Goal: Information Seeking & Learning: Compare options

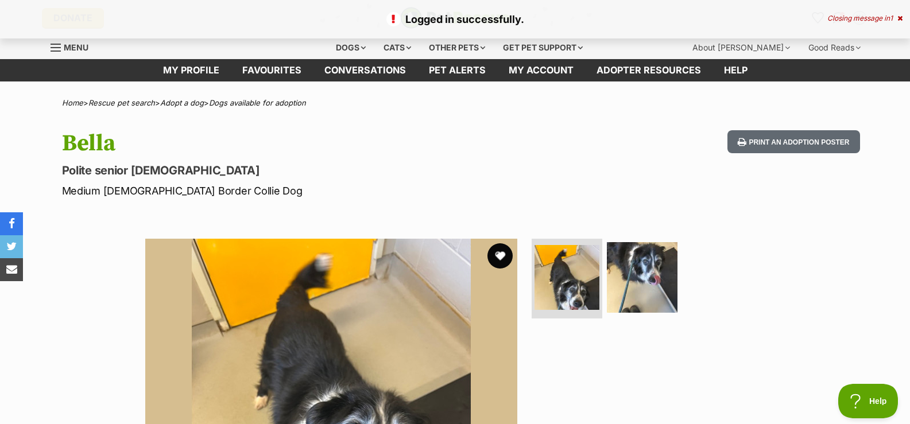
click at [500, 252] on button "favourite" at bounding box center [499, 255] width 25 height 25
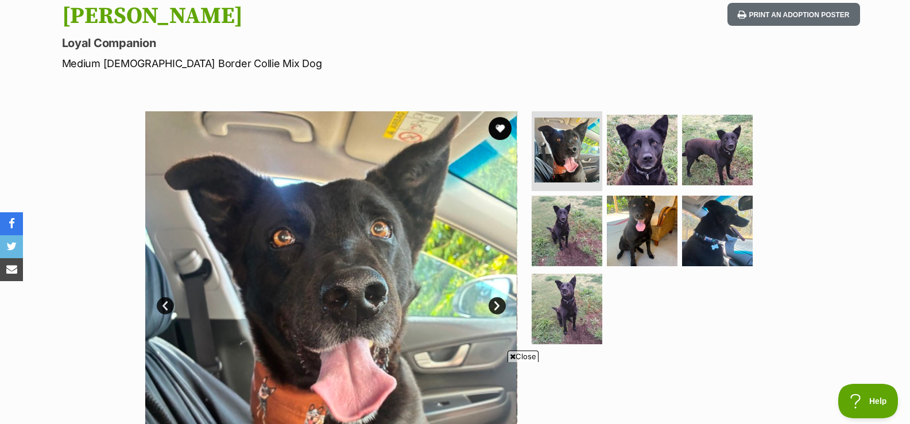
scroll to position [115, 0]
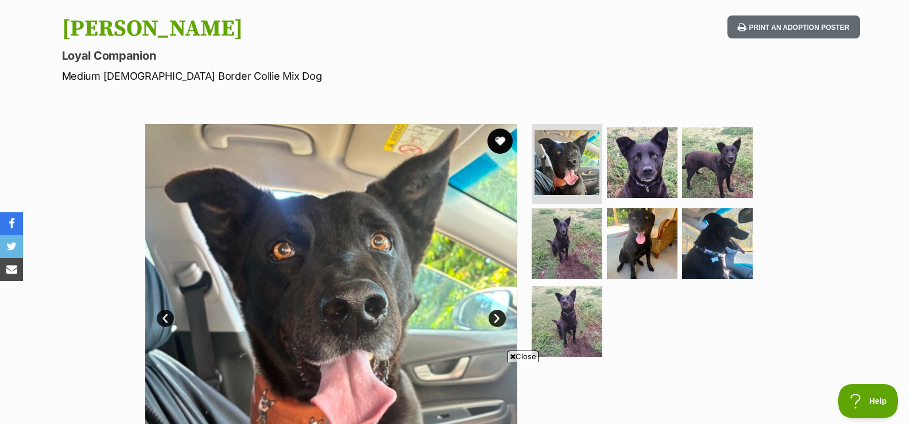
click at [497, 137] on button "favourite" at bounding box center [499, 141] width 25 height 25
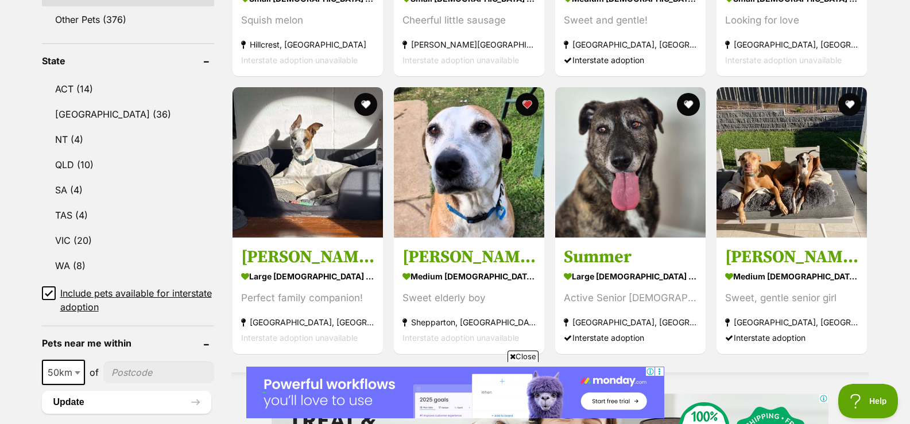
scroll to position [570, 0]
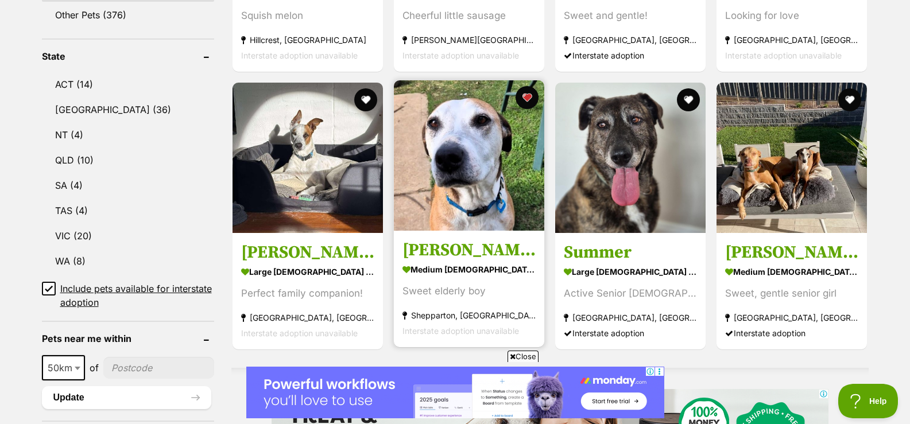
click at [482, 191] on img at bounding box center [469, 155] width 150 height 150
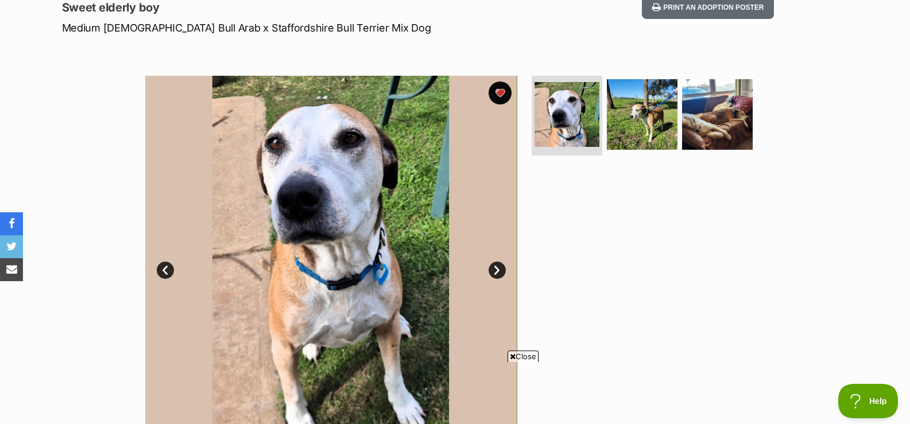
scroll to position [145, 0]
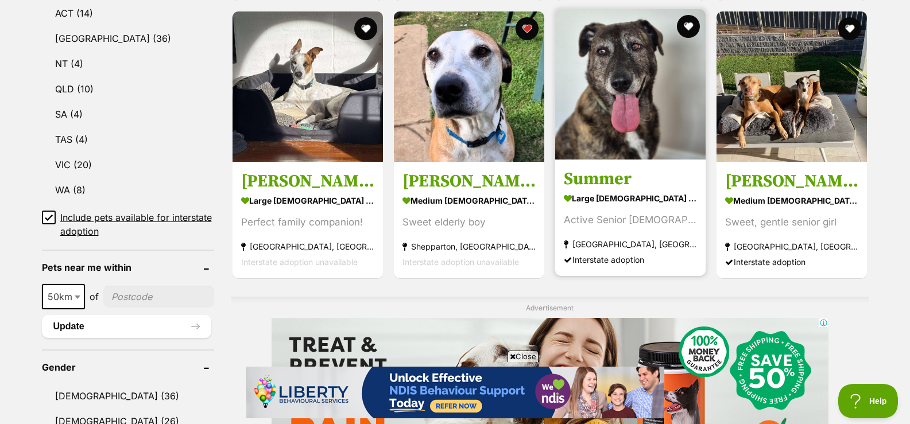
click at [590, 127] on img at bounding box center [630, 84] width 150 height 150
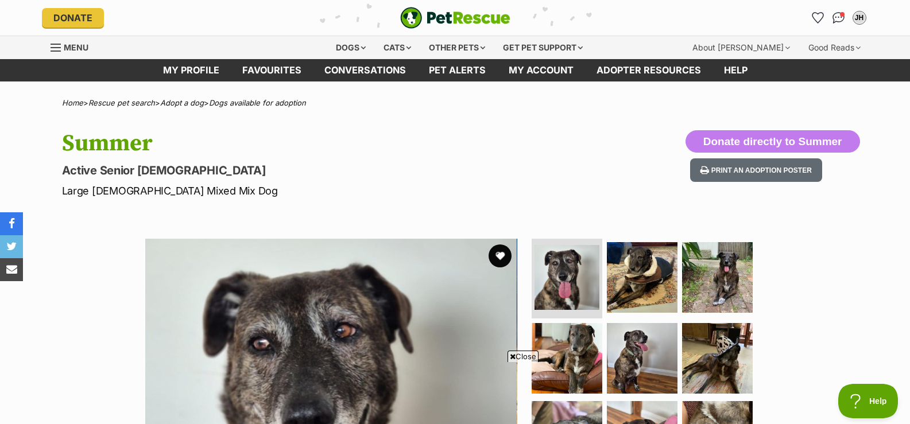
drag, startPoint x: 915, startPoint y: 66, endPoint x: 510, endPoint y: 172, distance: 417.9
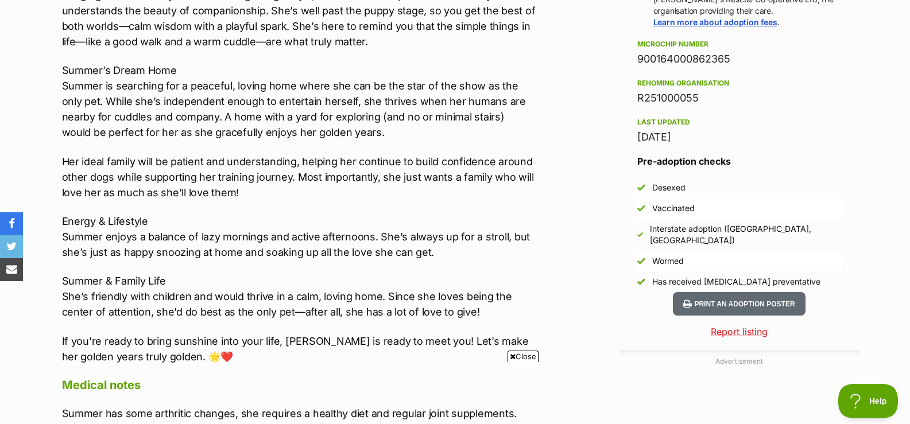
scroll to position [914, 0]
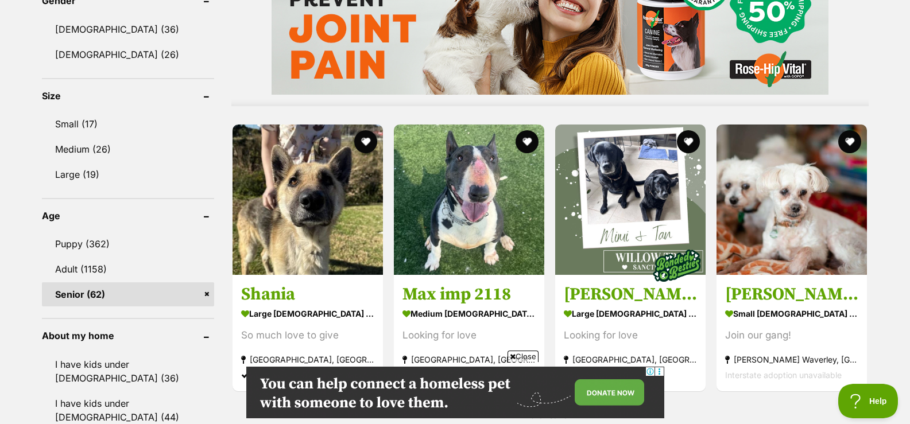
scroll to position [1049, 0]
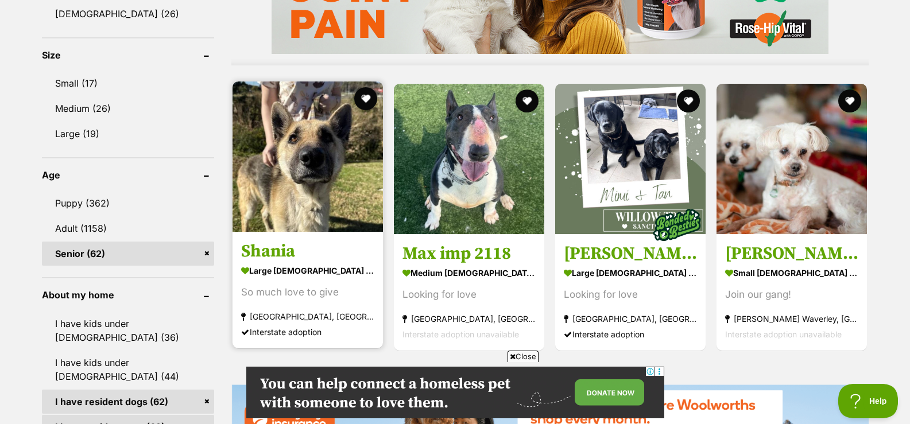
click at [302, 206] on img at bounding box center [308, 157] width 150 height 150
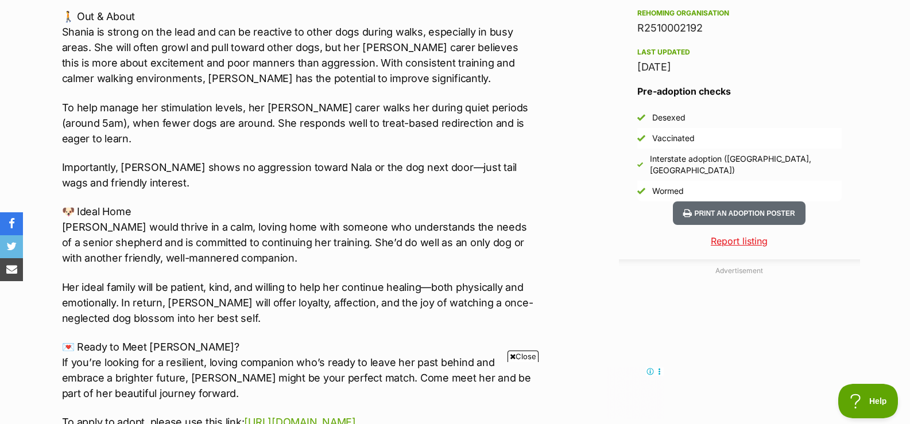
scroll to position [968, 0]
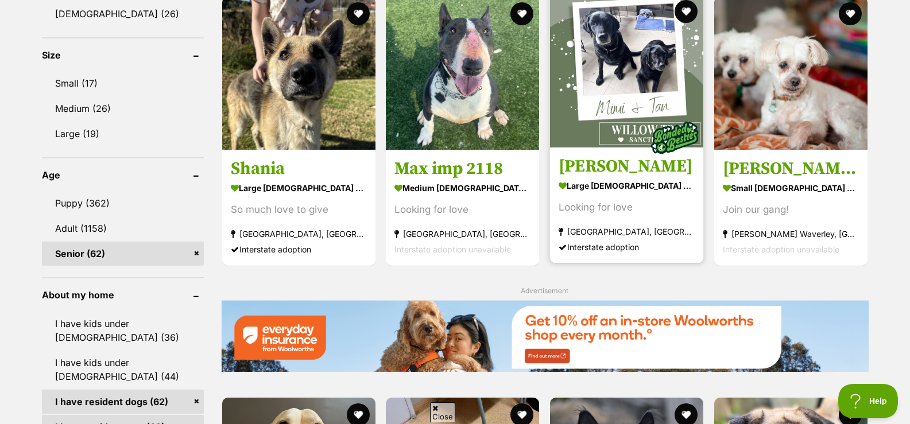
click at [643, 183] on strong "large [DEMOGRAPHIC_DATA] Dog" at bounding box center [627, 185] width 136 height 17
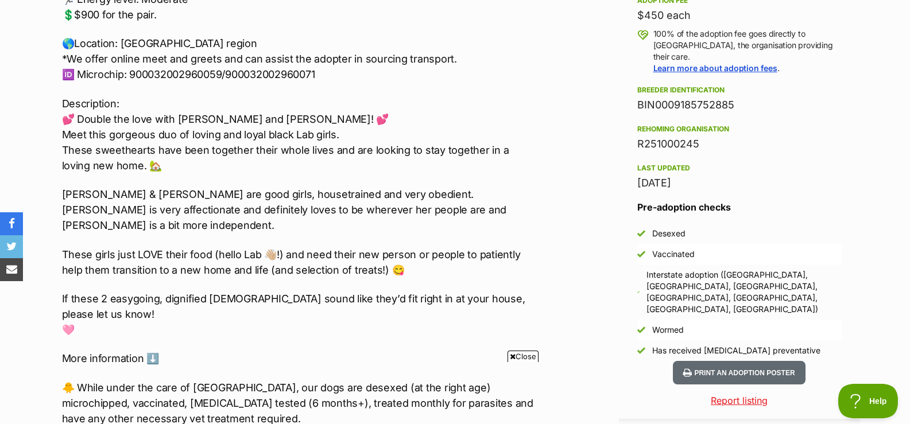
scroll to position [852, 0]
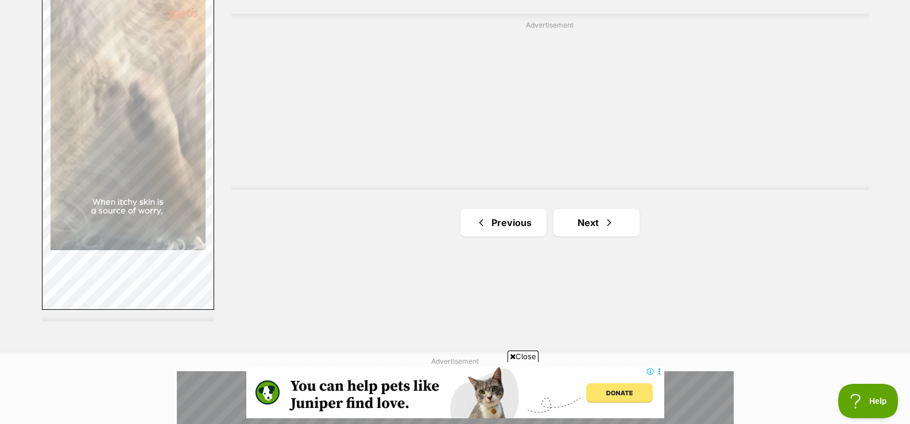
scroll to position [2107, 0]
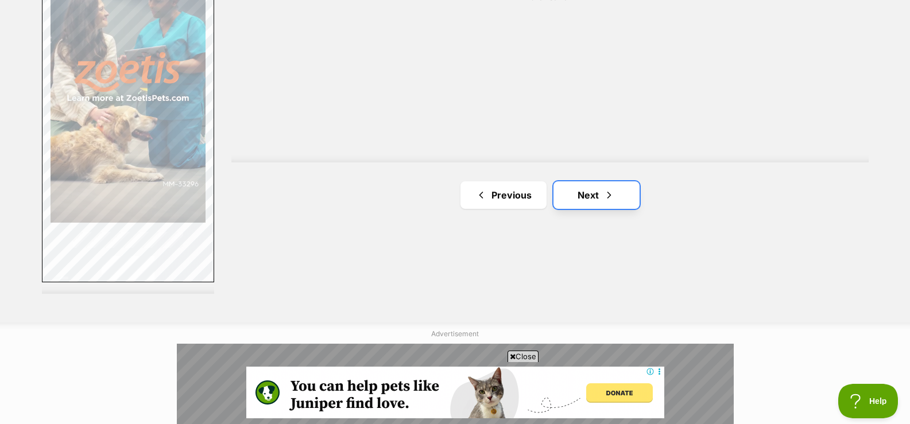
click at [583, 196] on link "Next" at bounding box center [596, 195] width 86 height 28
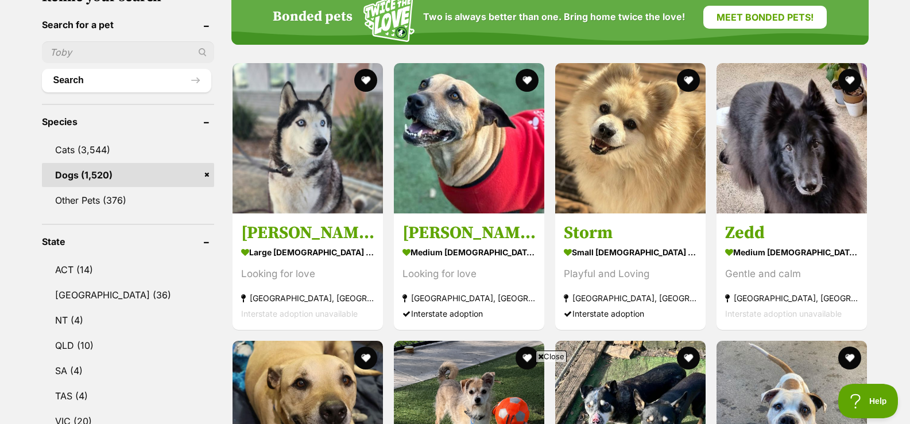
scroll to position [389, 0]
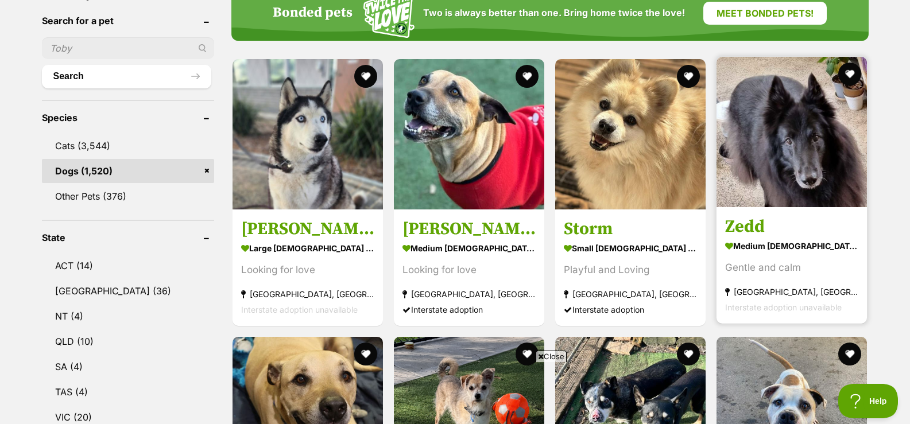
click at [847, 165] on img at bounding box center [792, 132] width 150 height 150
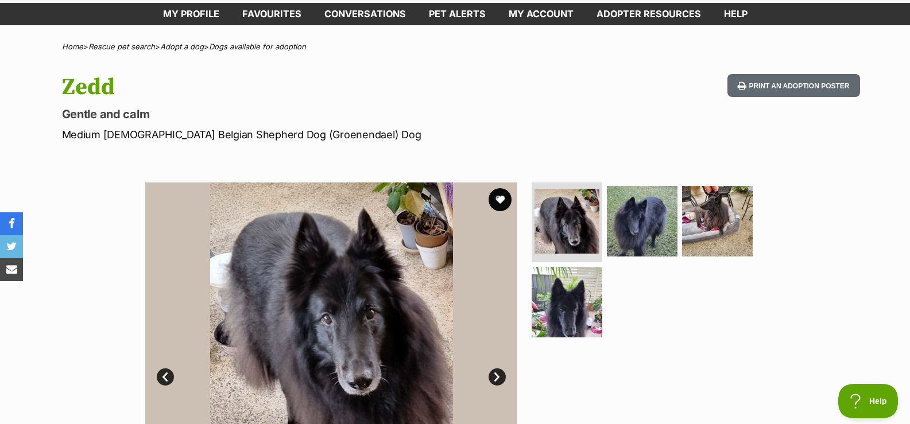
scroll to position [3, 0]
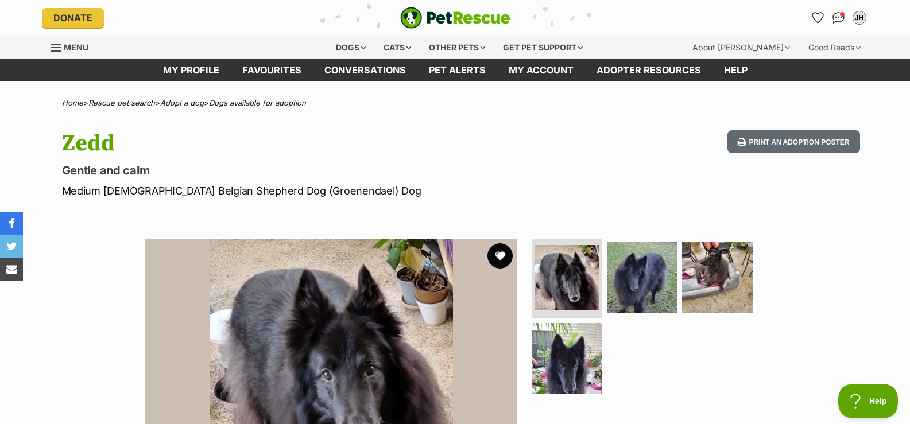
click at [501, 254] on button "favourite" at bounding box center [499, 255] width 25 height 25
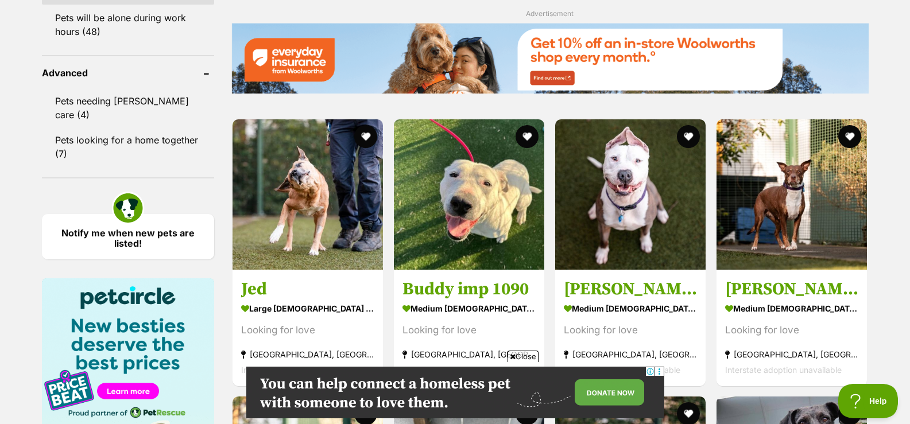
scroll to position [1562, 0]
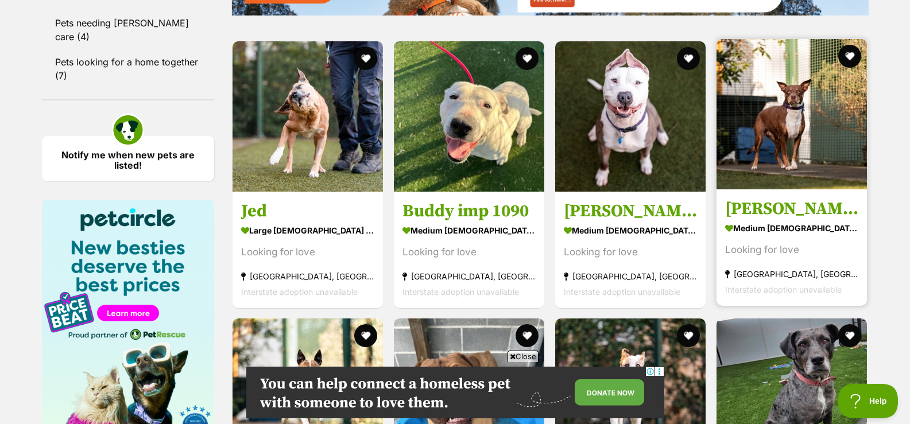
click at [788, 132] on img at bounding box center [792, 114] width 150 height 150
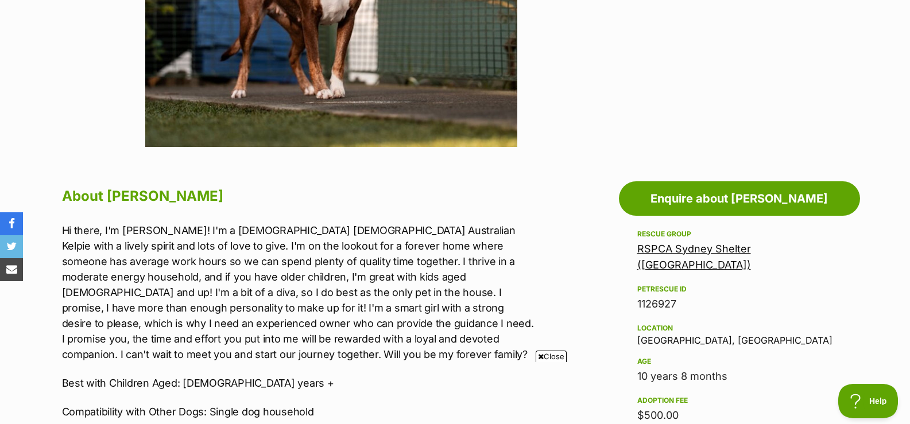
scroll to position [496, 0]
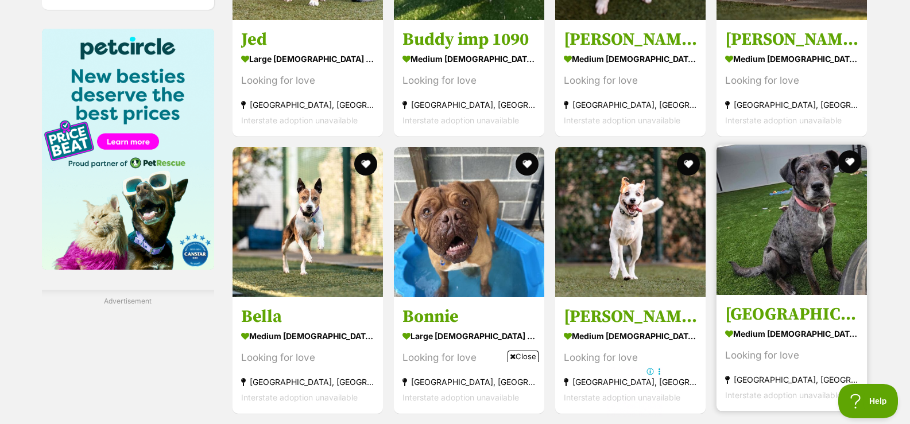
click at [804, 234] on img at bounding box center [792, 220] width 150 height 150
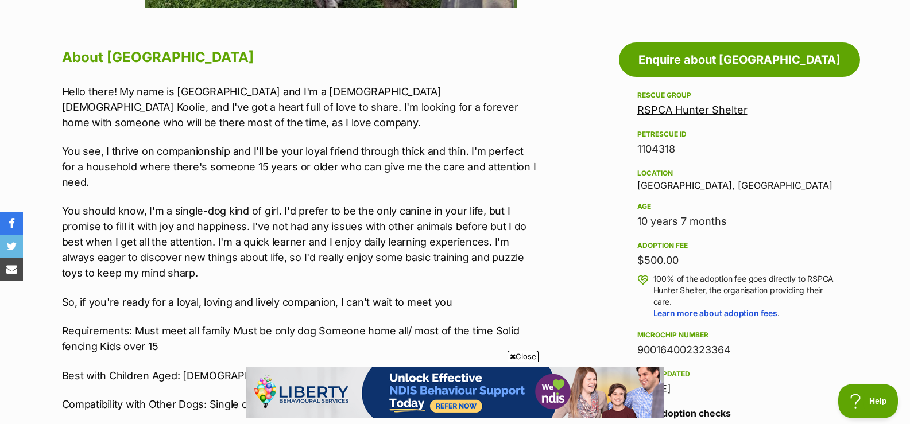
scroll to position [599, 0]
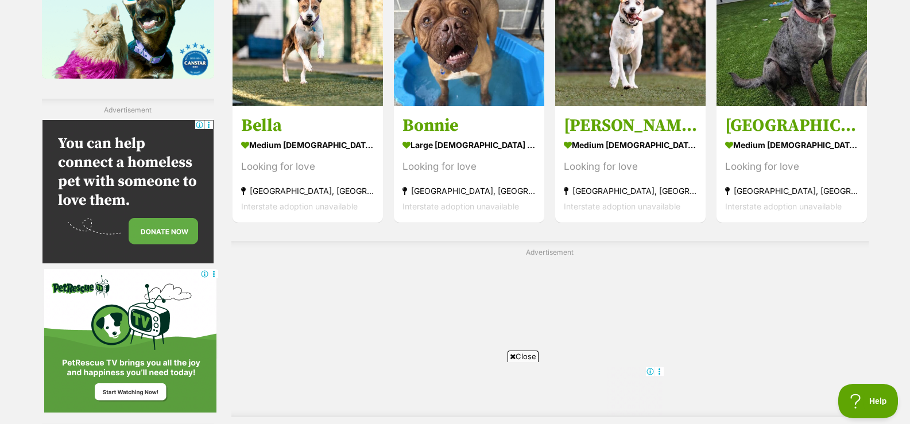
scroll to position [1972, 0]
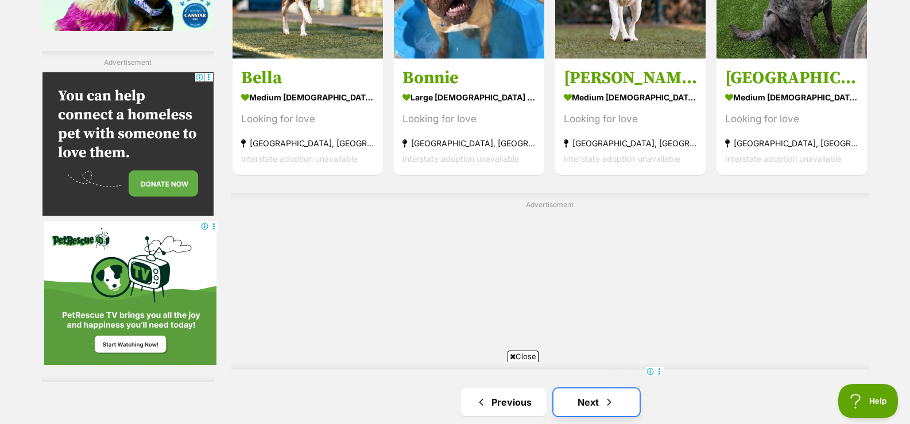
click at [611, 396] on span "Next page" at bounding box center [608, 403] width 11 height 14
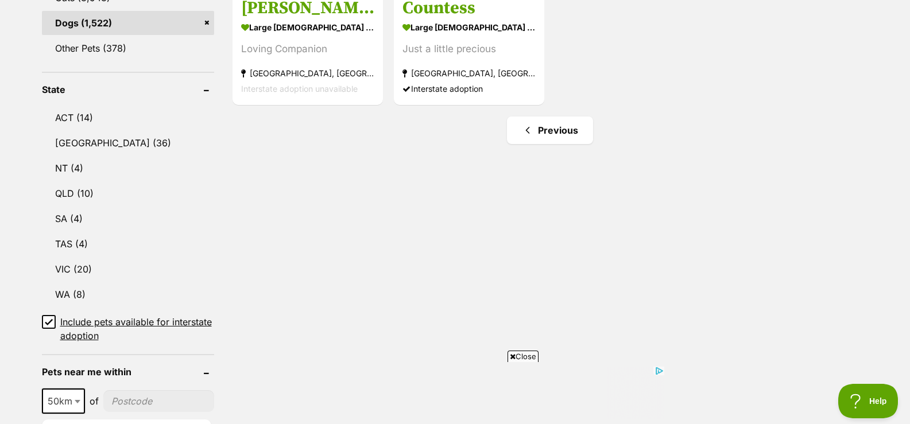
scroll to position [555, 0]
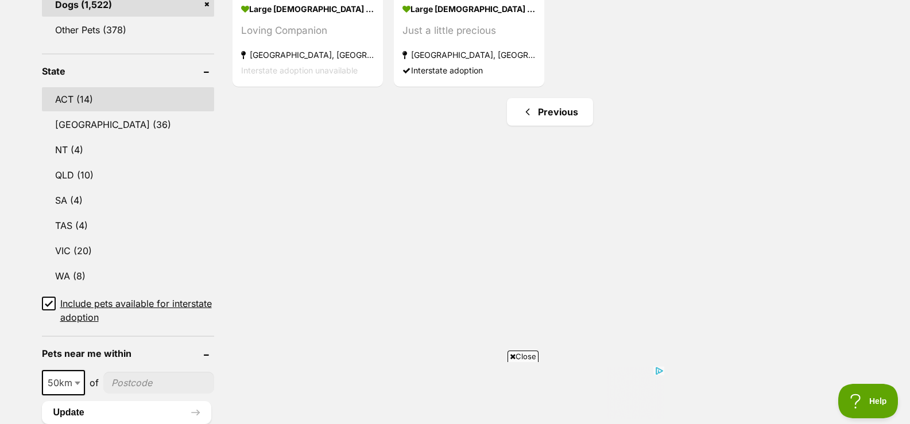
click at [75, 96] on link "ACT (14)" at bounding box center [128, 99] width 172 height 24
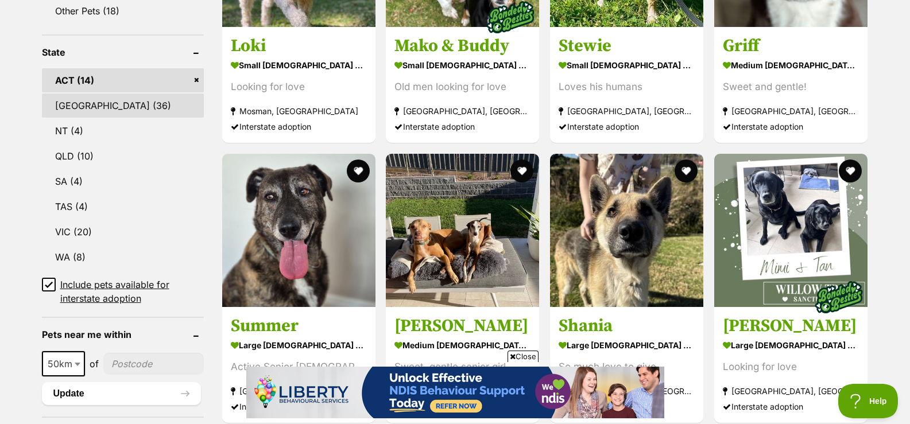
click at [70, 99] on link "[GEOGRAPHIC_DATA] (36)" at bounding box center [123, 106] width 162 height 24
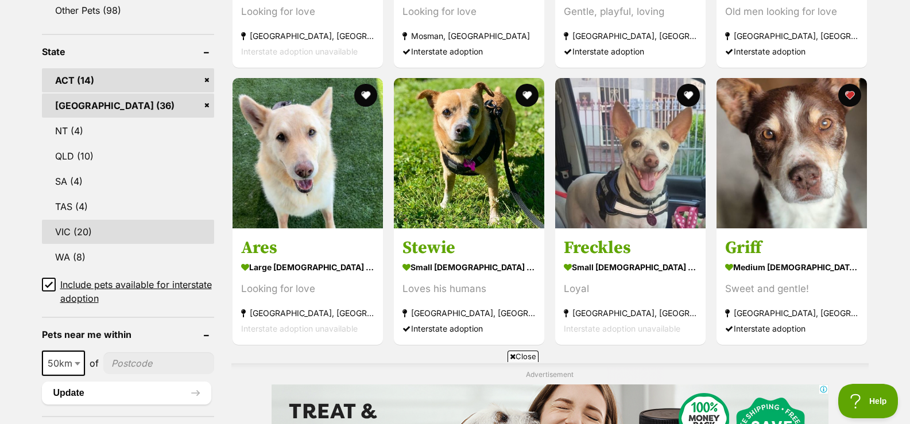
click at [60, 231] on link "VIC (20)" at bounding box center [128, 232] width 172 height 24
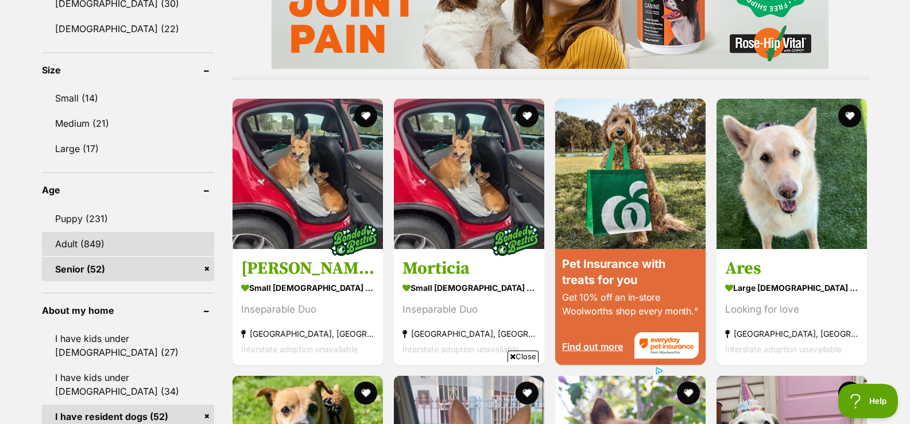
click at [57, 243] on link "Adult (849)" at bounding box center [128, 244] width 172 height 24
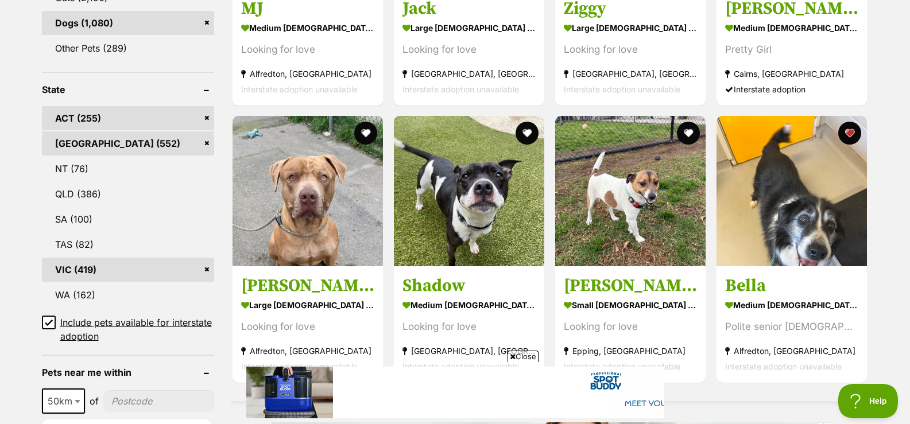
scroll to position [574, 0]
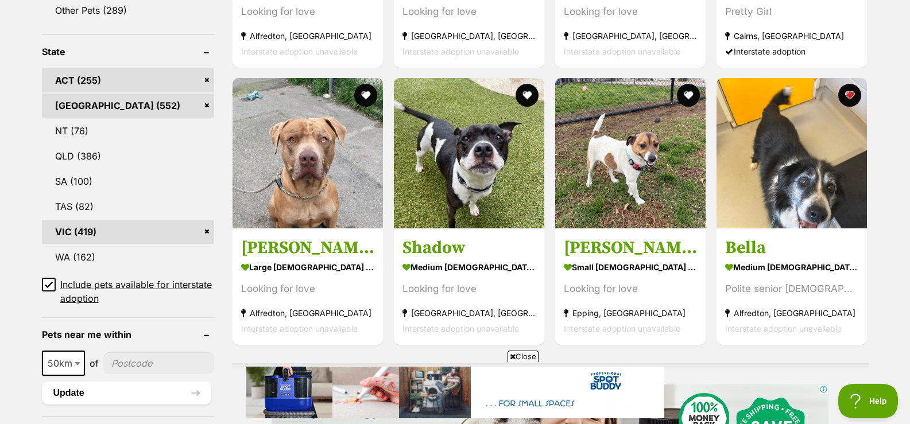
click at [47, 281] on icon at bounding box center [49, 285] width 8 height 8
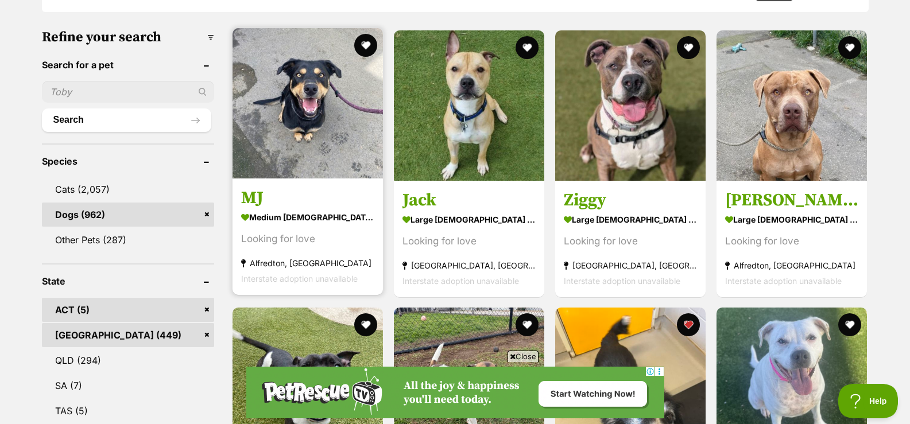
click at [302, 115] on img at bounding box center [308, 103] width 150 height 150
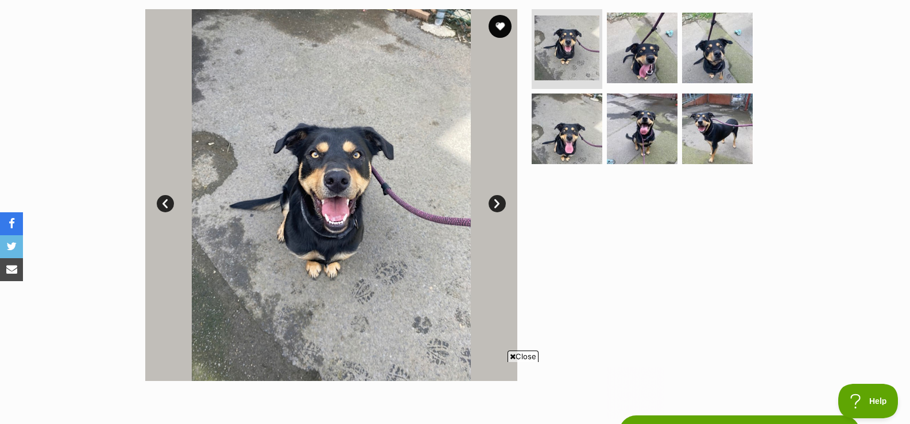
scroll to position [172, 0]
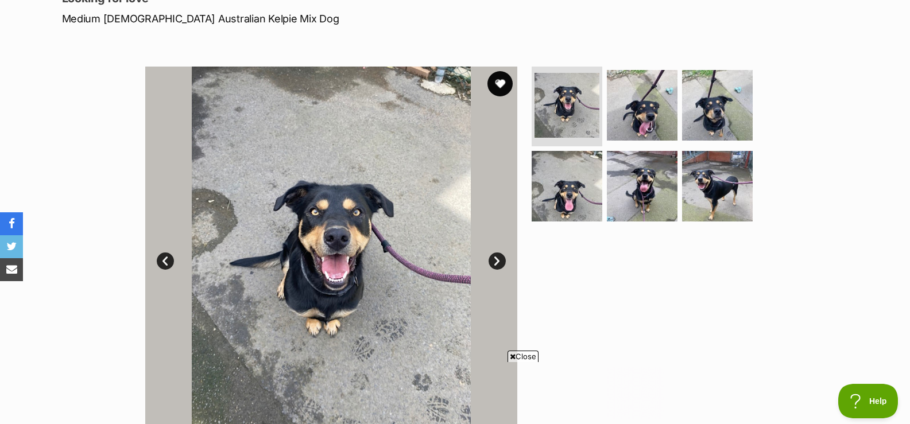
click at [498, 82] on button "favourite" at bounding box center [499, 83] width 25 height 25
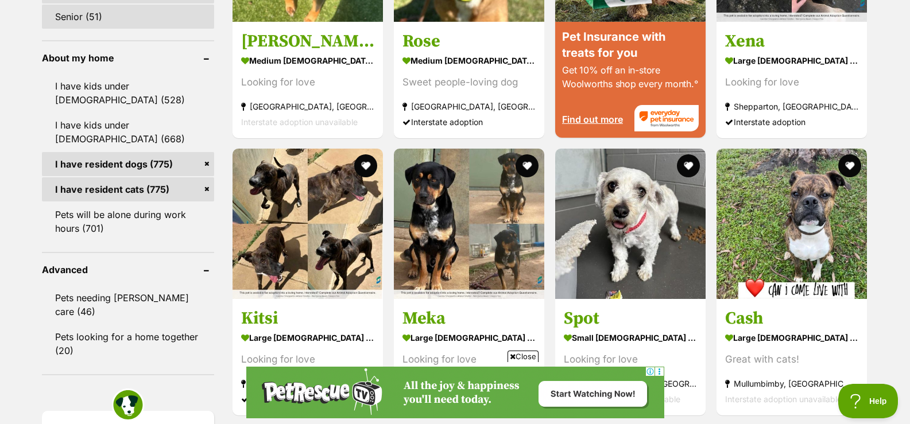
scroll to position [1263, 0]
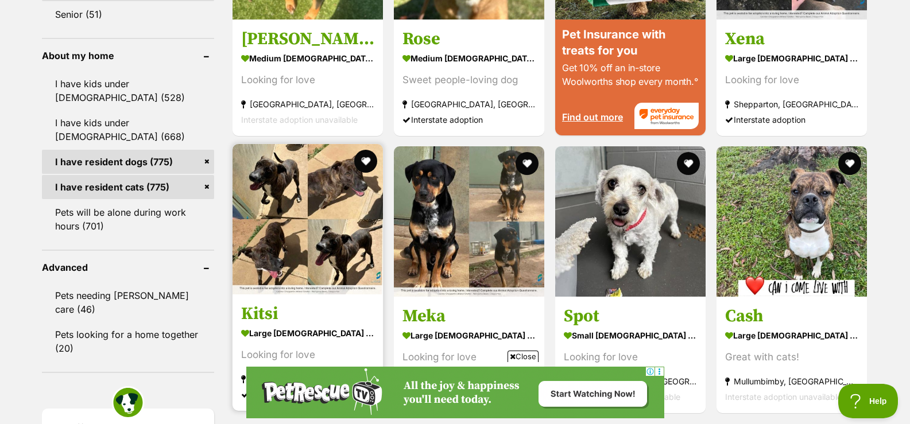
click at [259, 315] on h3 "Kitsi" at bounding box center [307, 314] width 133 height 22
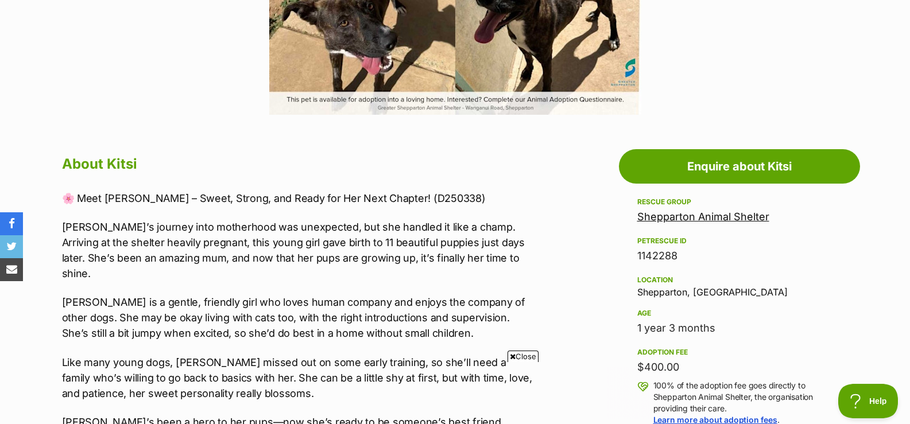
scroll to position [517, 0]
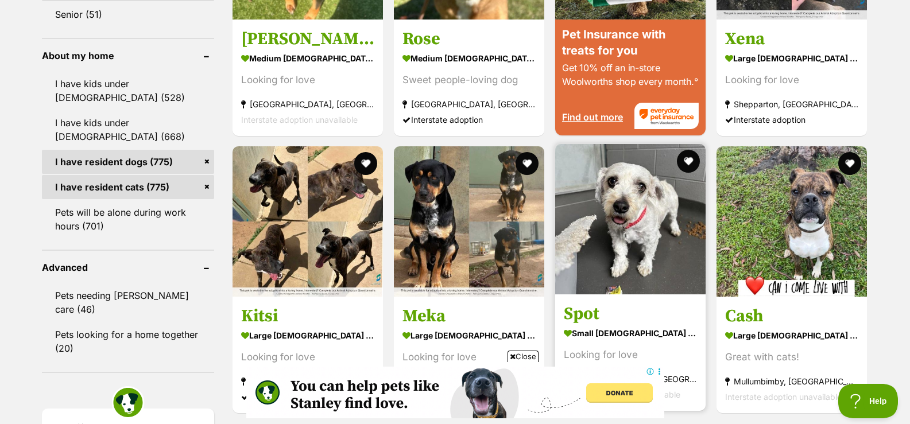
click at [646, 154] on img at bounding box center [630, 219] width 150 height 150
click at [638, 201] on img at bounding box center [630, 219] width 150 height 150
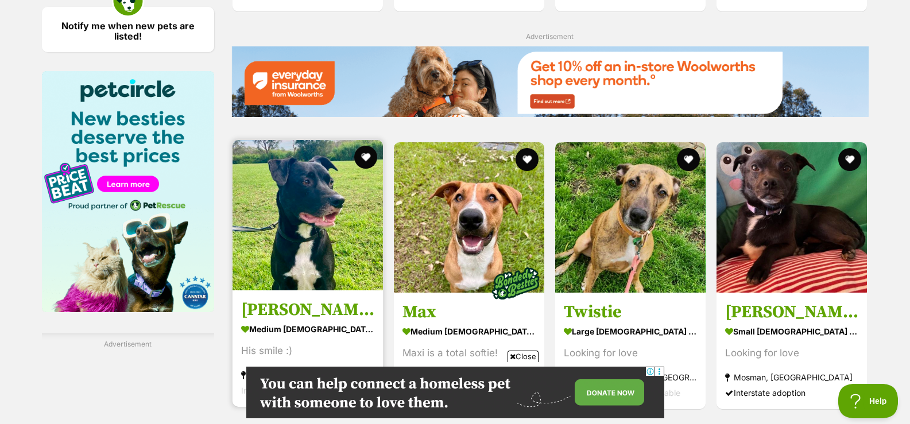
scroll to position [1722, 0]
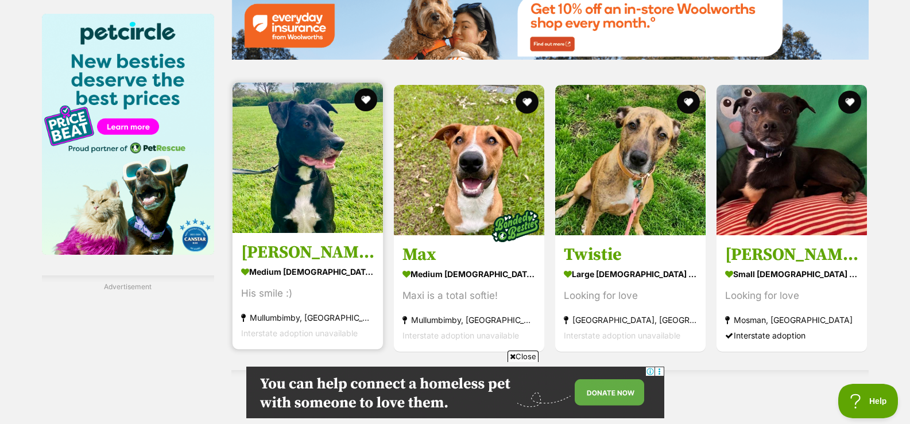
click at [301, 208] on img at bounding box center [308, 158] width 150 height 150
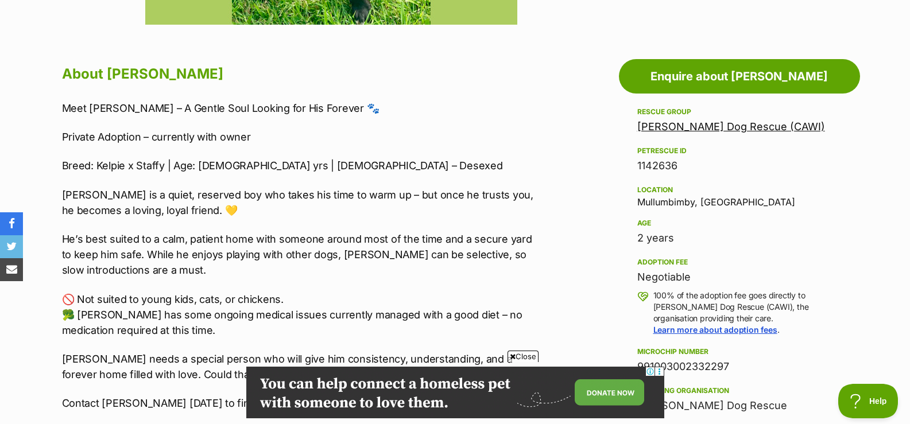
scroll to position [590, 0]
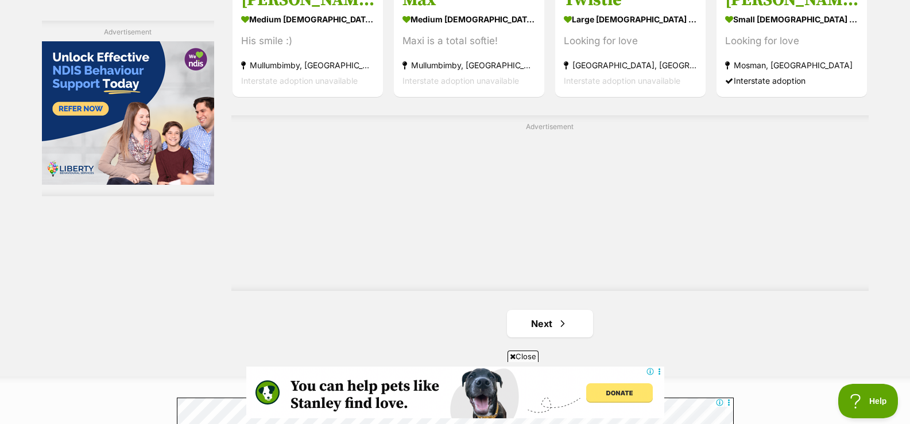
scroll to position [2022, 0]
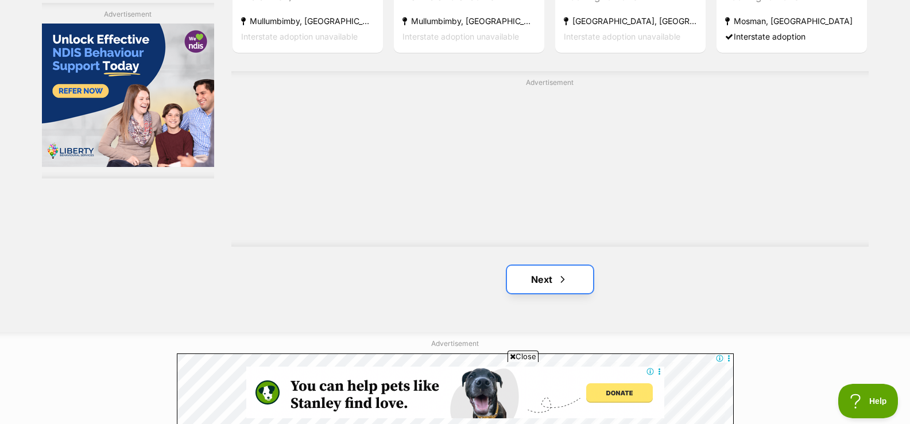
click at [535, 279] on link "Next" at bounding box center [550, 280] width 86 height 28
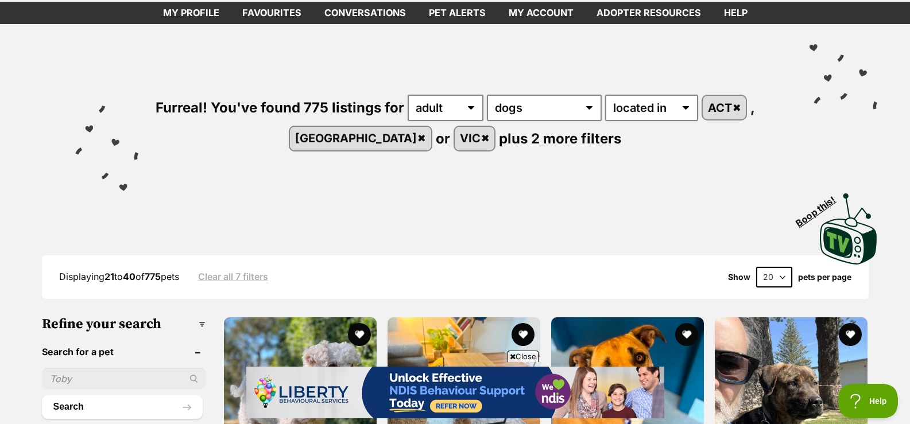
click at [765, 275] on select "20 40 60" at bounding box center [774, 277] width 36 height 21
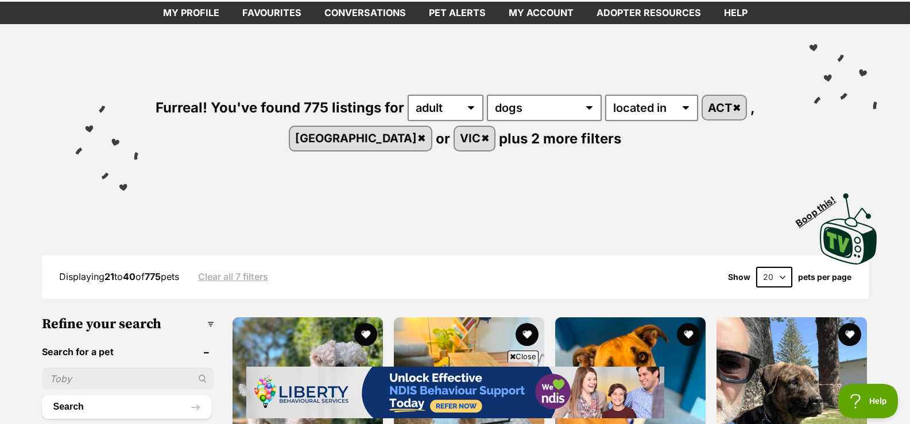
select select "60"
click at [756, 267] on select "20 40 60" at bounding box center [774, 277] width 36 height 21
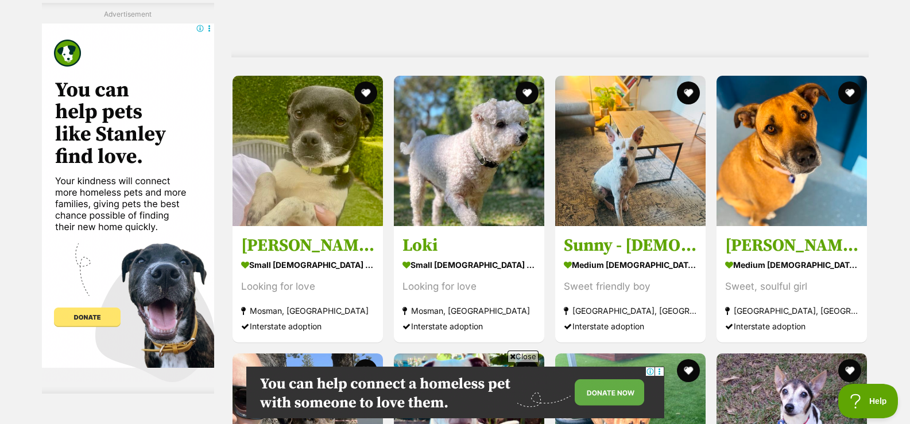
scroll to position [2220, 0]
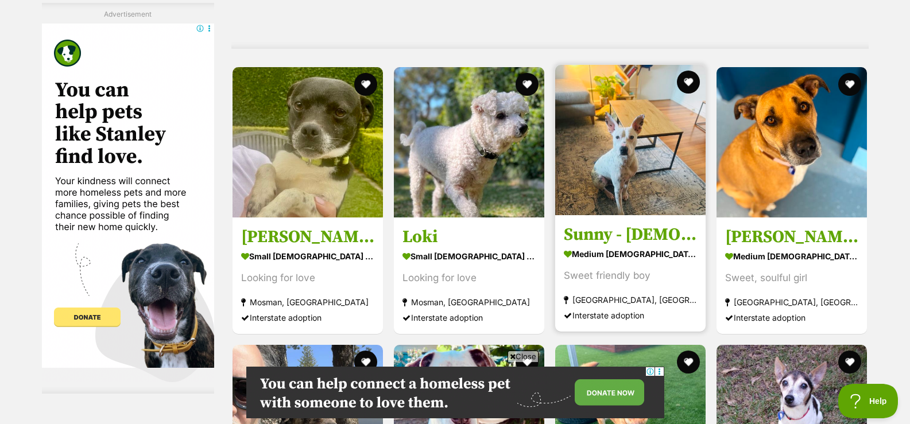
click at [618, 167] on img at bounding box center [630, 140] width 150 height 150
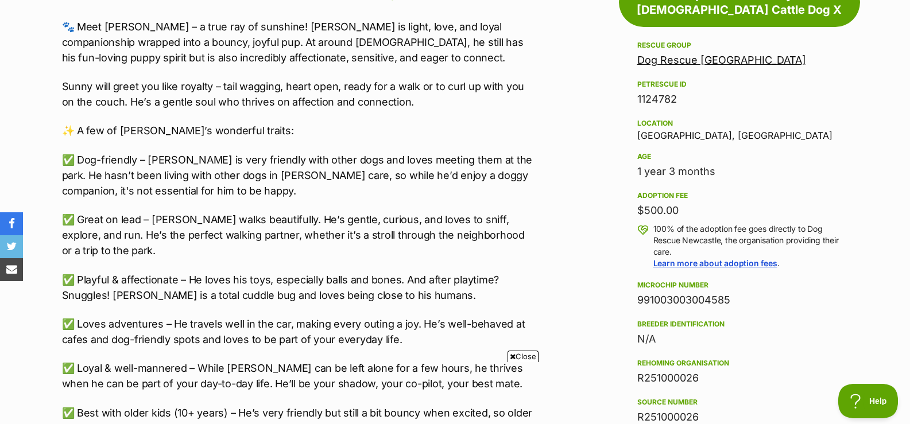
scroll to position [675, 0]
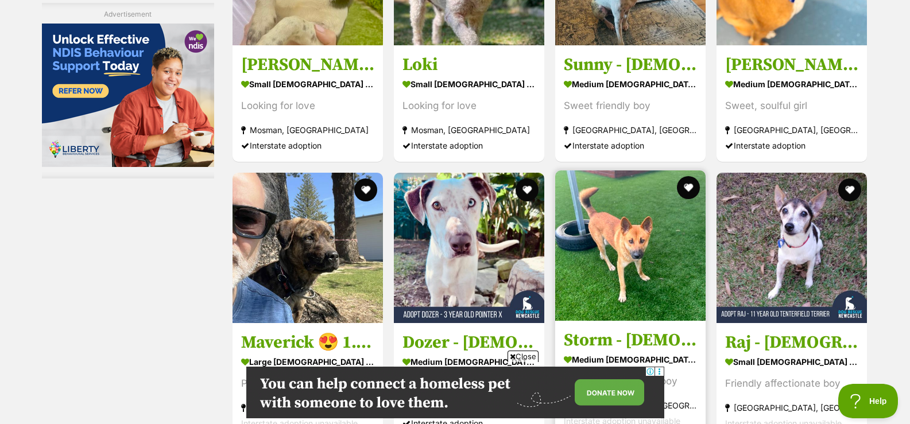
scroll to position [2449, 0]
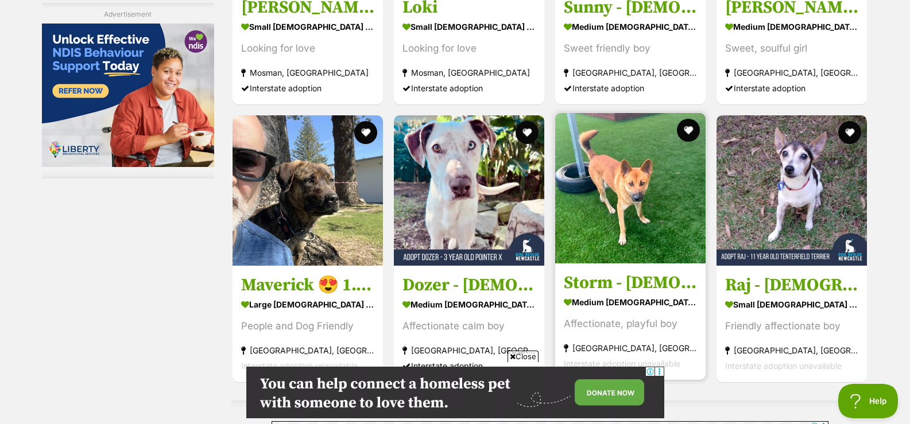
click at [626, 204] on img at bounding box center [630, 188] width 150 height 150
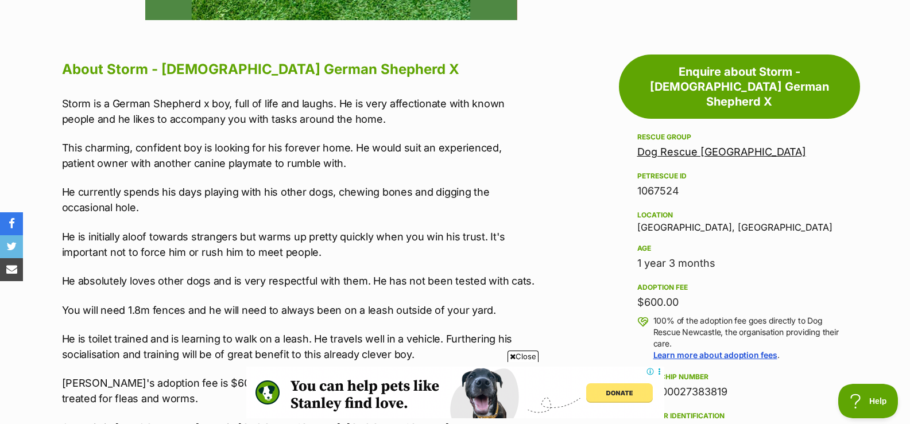
scroll to position [628, 0]
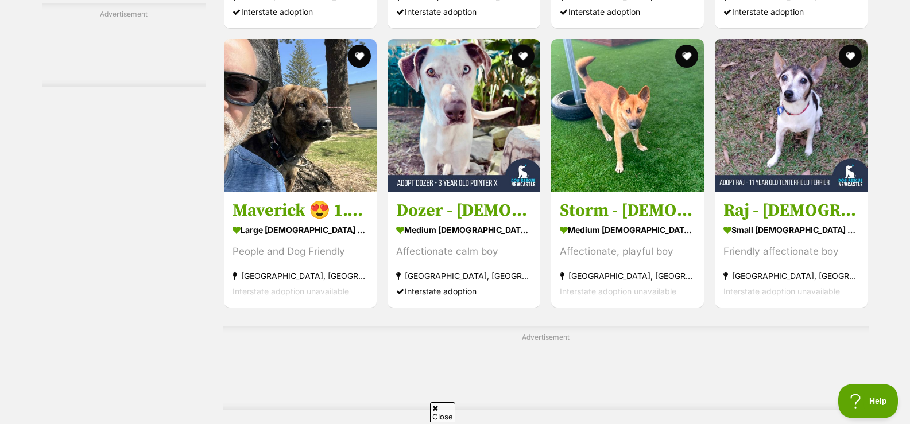
scroll to position [2334, 0]
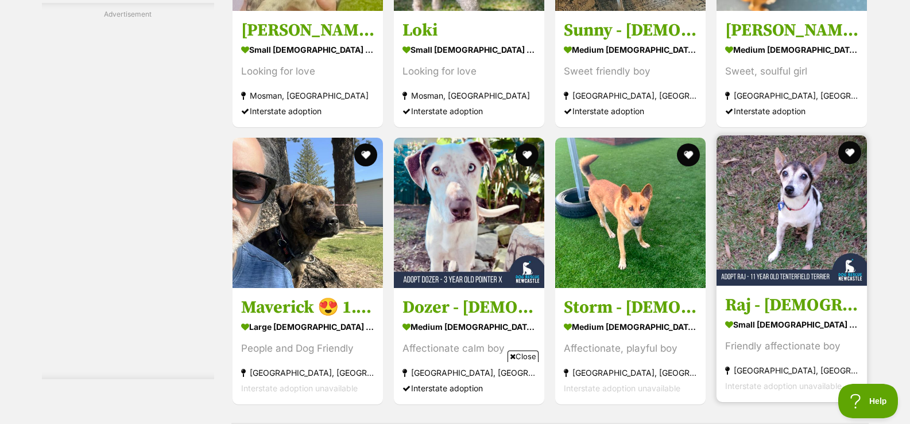
click at [795, 215] on img at bounding box center [792, 210] width 150 height 150
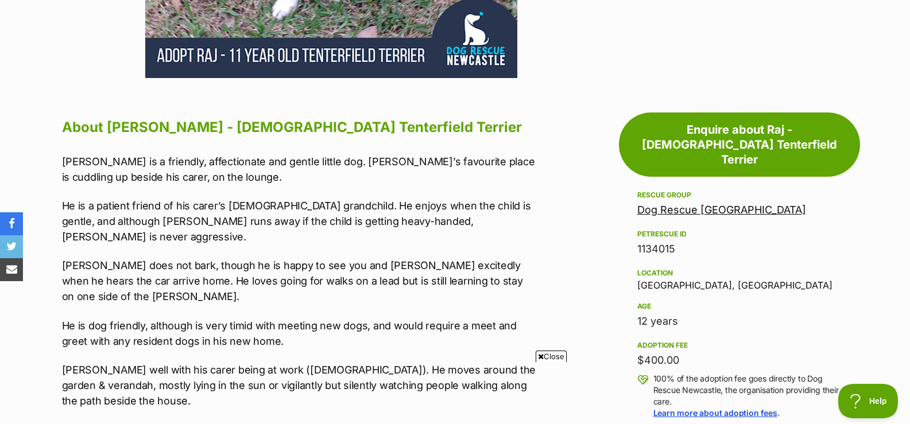
scroll to position [533, 0]
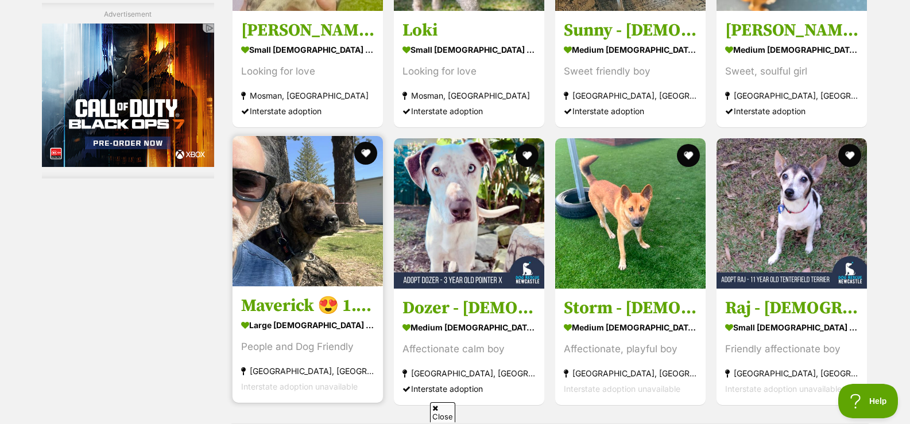
click at [281, 136] on img at bounding box center [308, 211] width 150 height 150
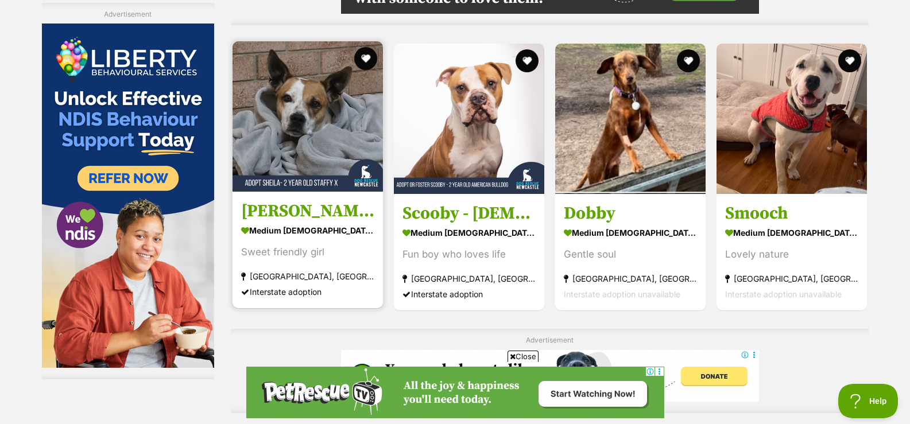
click at [332, 128] on img at bounding box center [308, 116] width 150 height 150
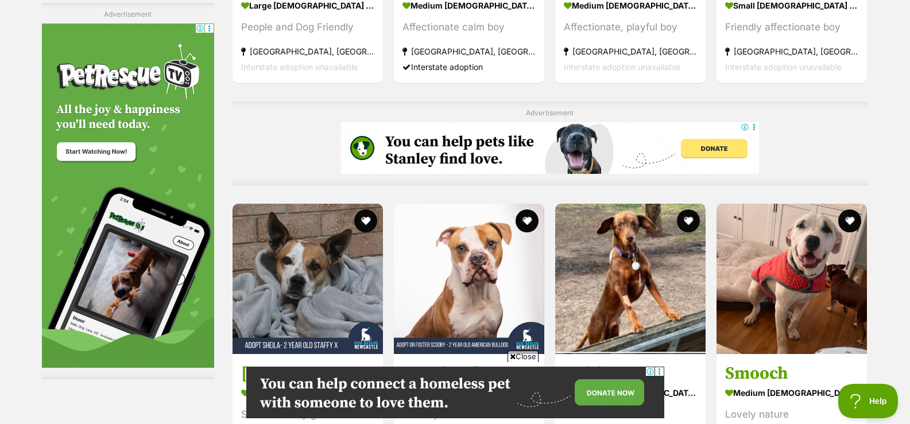
scroll to position [2622, 0]
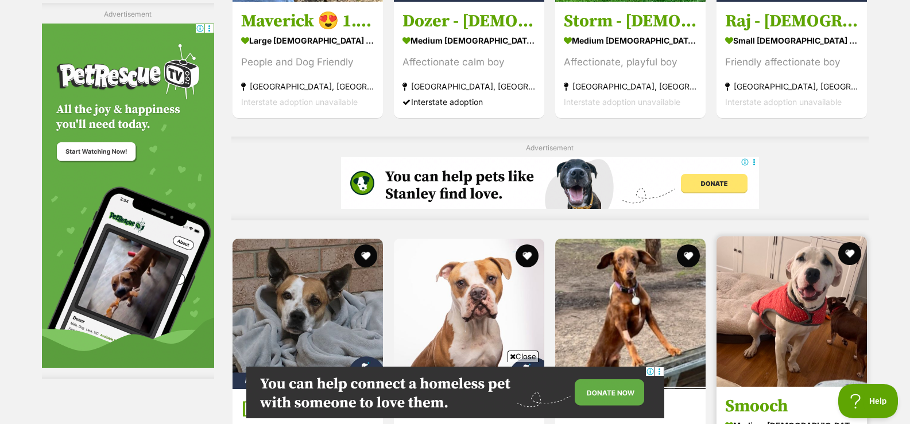
click at [810, 237] on img at bounding box center [792, 312] width 150 height 150
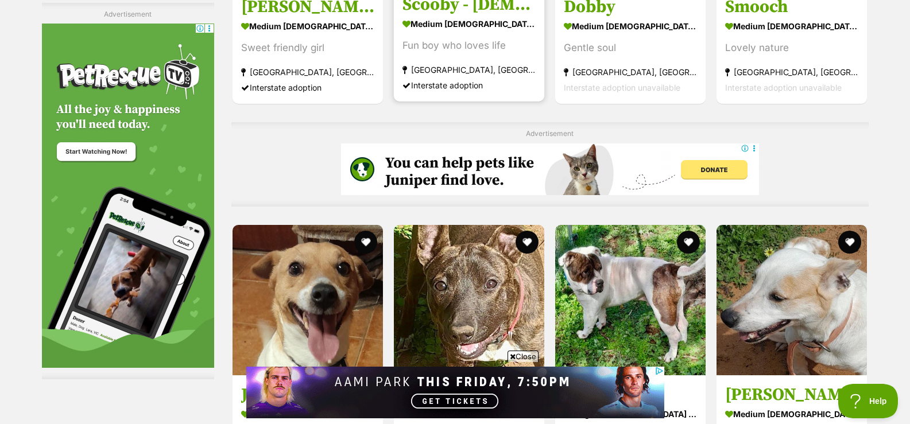
scroll to position [0, 0]
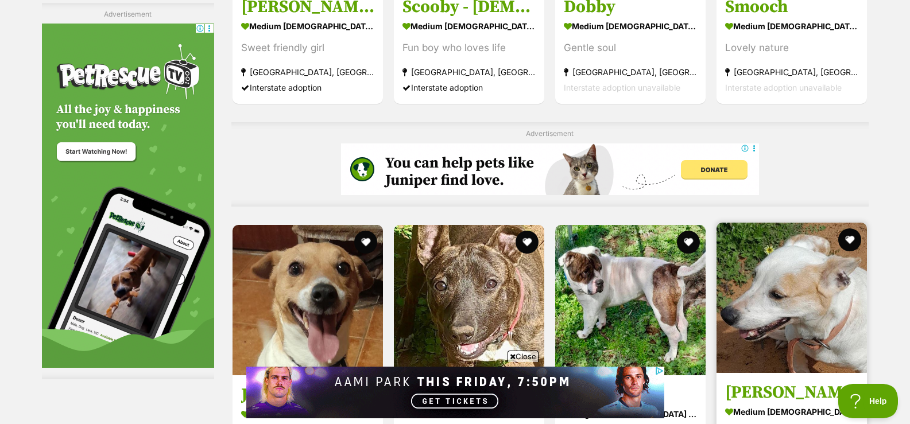
click at [851, 223] on img at bounding box center [792, 298] width 150 height 150
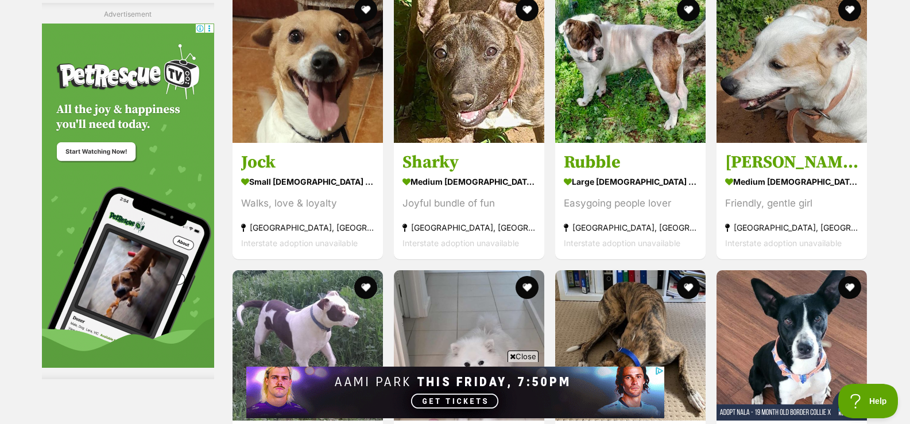
scroll to position [3325, 0]
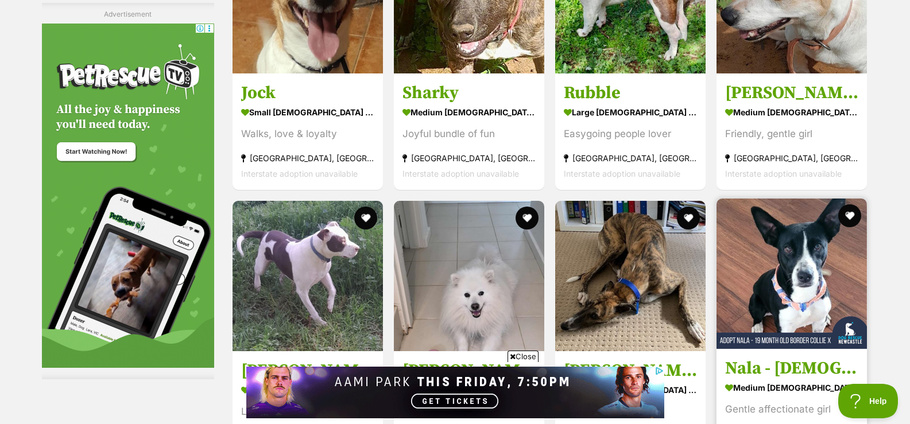
click at [770, 199] on img at bounding box center [792, 274] width 150 height 150
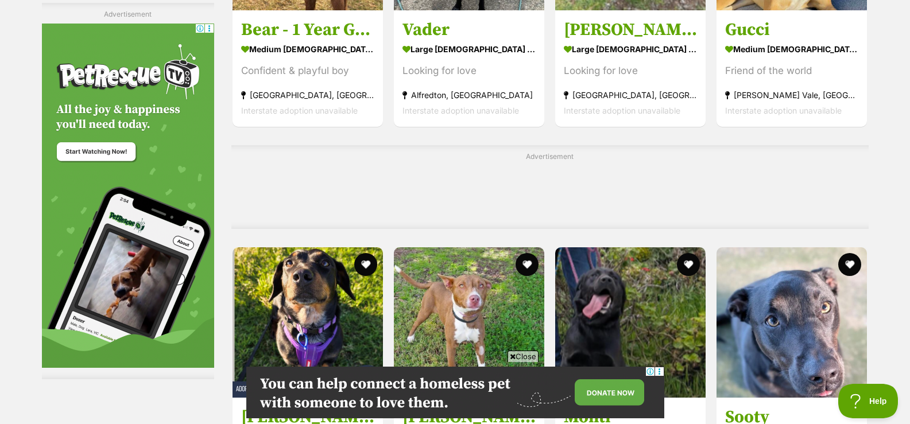
scroll to position [4063, 0]
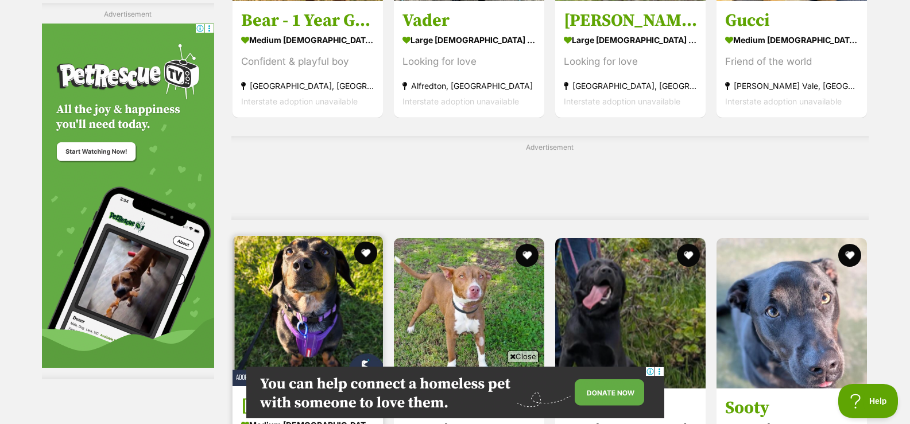
click at [305, 236] on img at bounding box center [308, 311] width 150 height 150
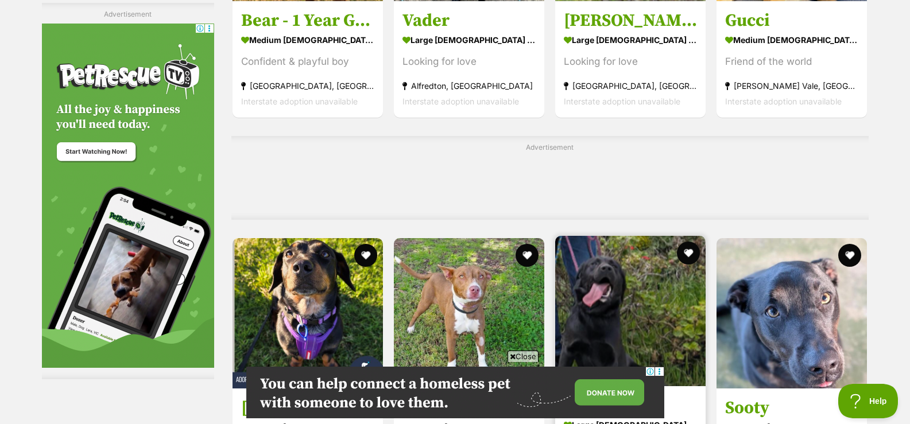
scroll to position [0, 0]
click at [607, 236] on img at bounding box center [630, 311] width 150 height 150
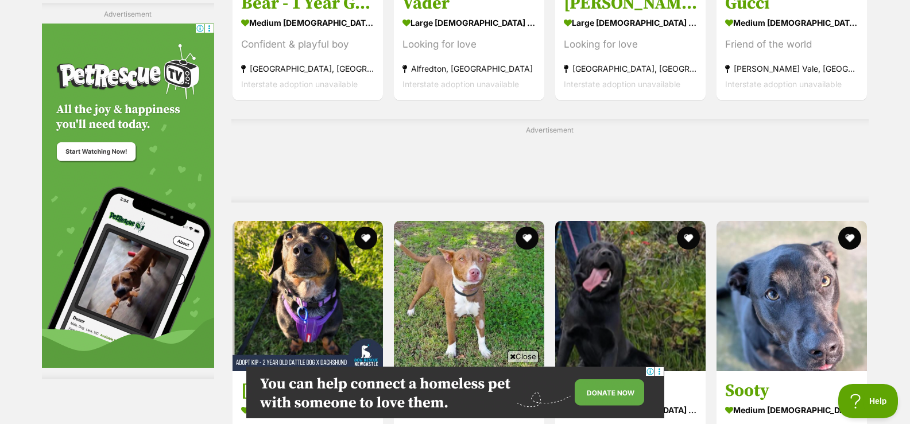
scroll to position [4098, 0]
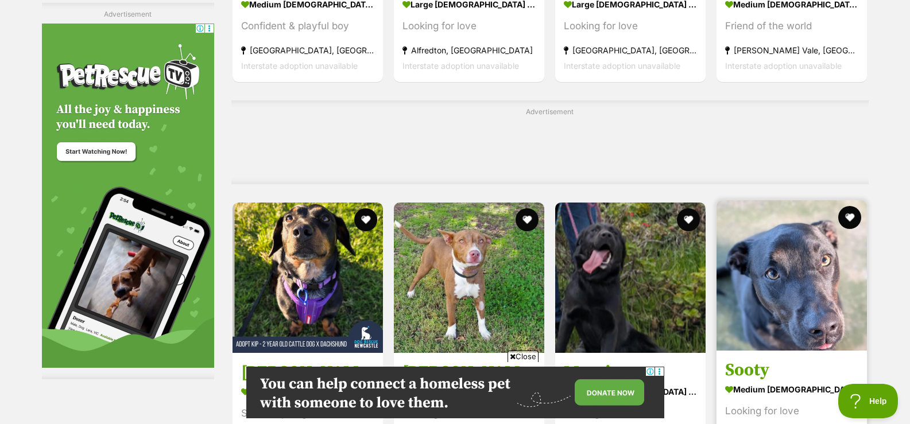
click at [816, 200] on img at bounding box center [792, 275] width 150 height 150
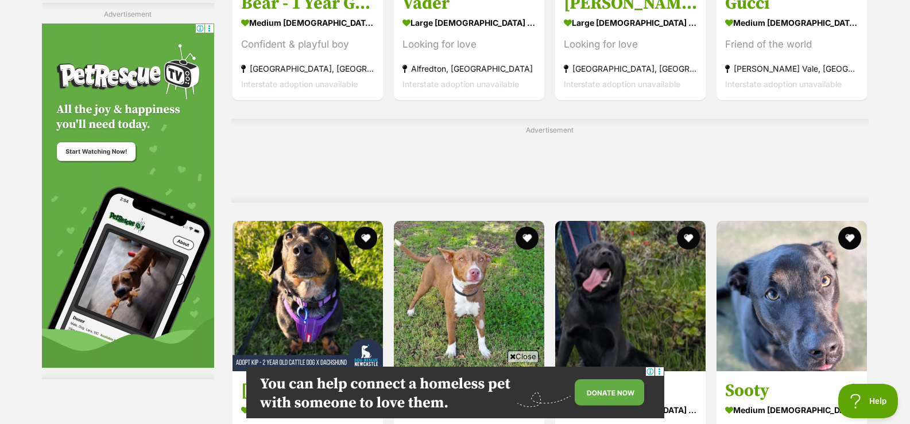
scroll to position [3990, 0]
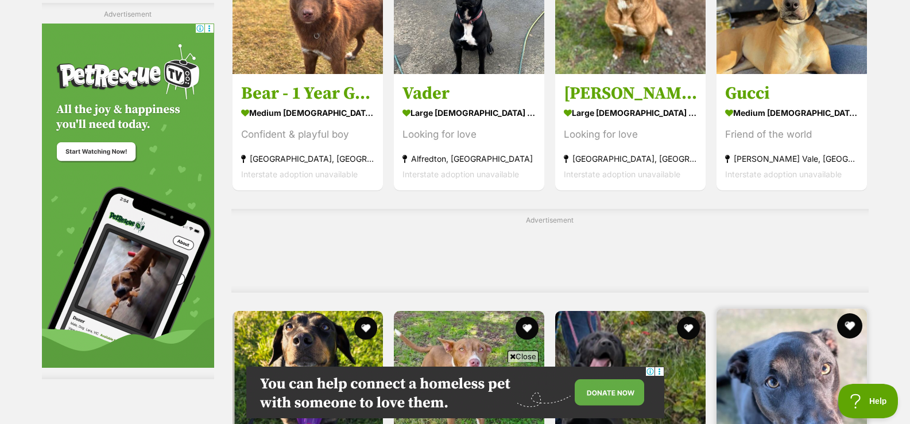
click at [853, 313] on button "favourite" at bounding box center [850, 325] width 25 height 25
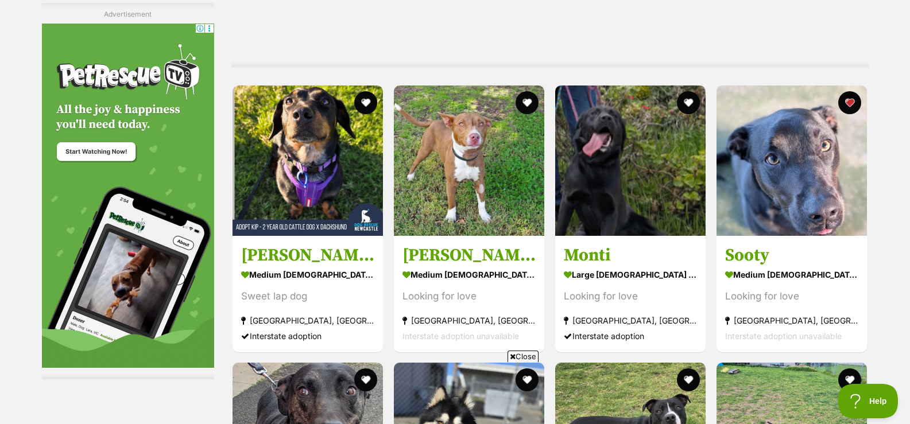
scroll to position [4143, 0]
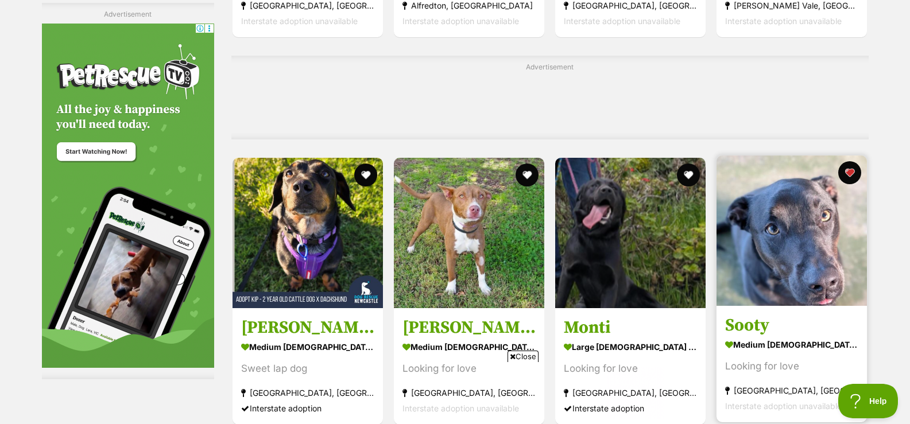
click at [815, 156] on img at bounding box center [792, 231] width 150 height 150
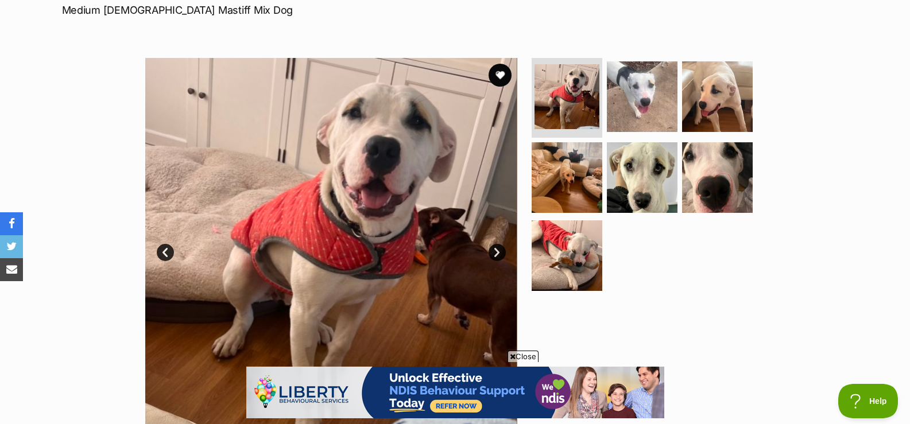
scroll to position [174, 0]
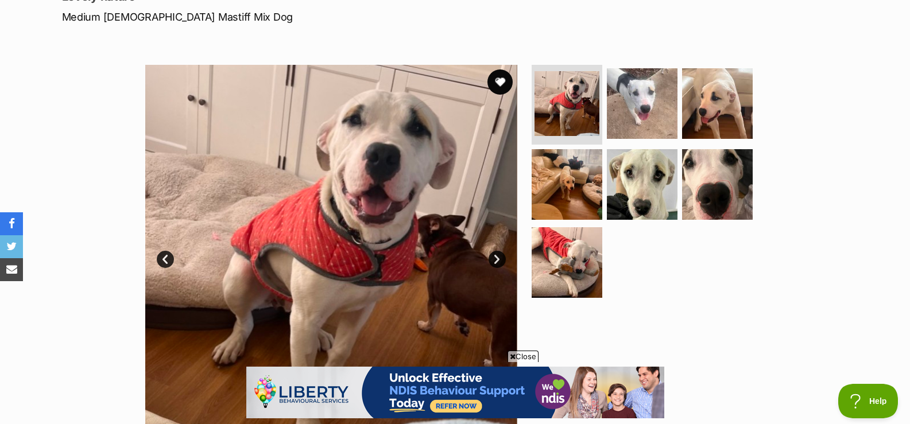
click at [499, 83] on button "favourite" at bounding box center [499, 81] width 25 height 25
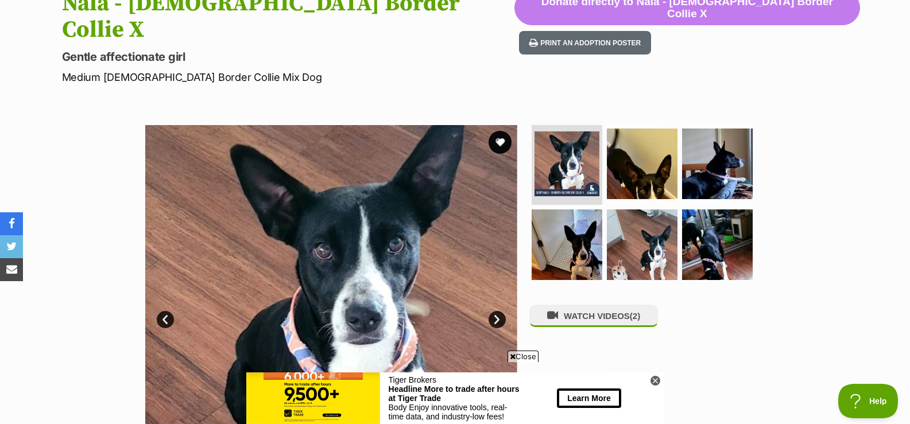
scroll to position [129, 0]
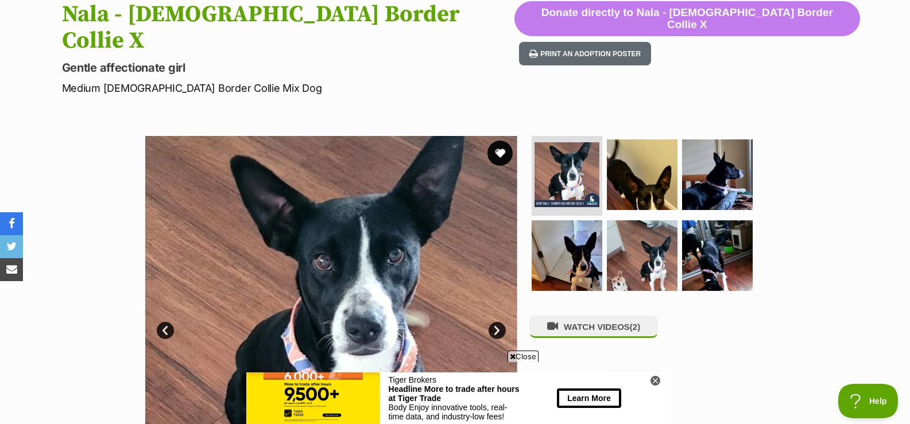
click at [501, 141] on button "favourite" at bounding box center [499, 153] width 25 height 25
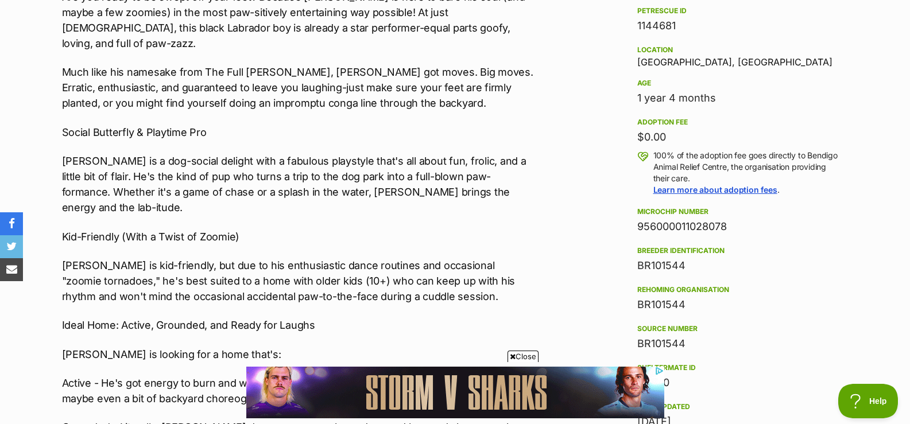
scroll to position [733, 0]
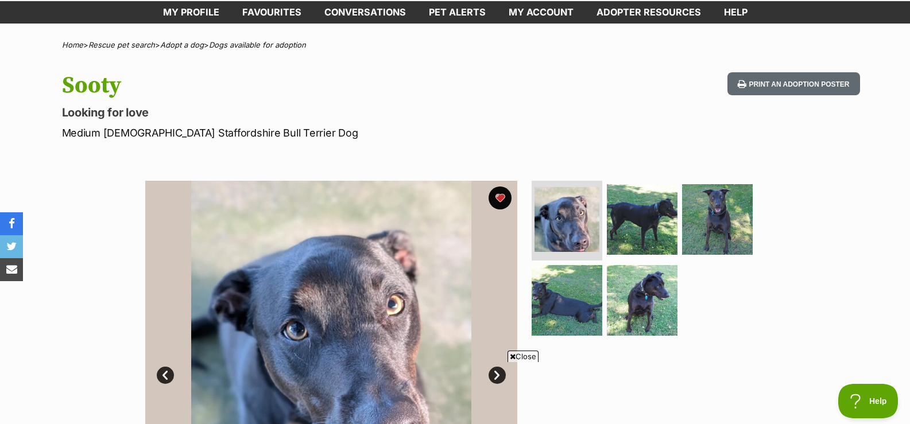
scroll to position [38, 0]
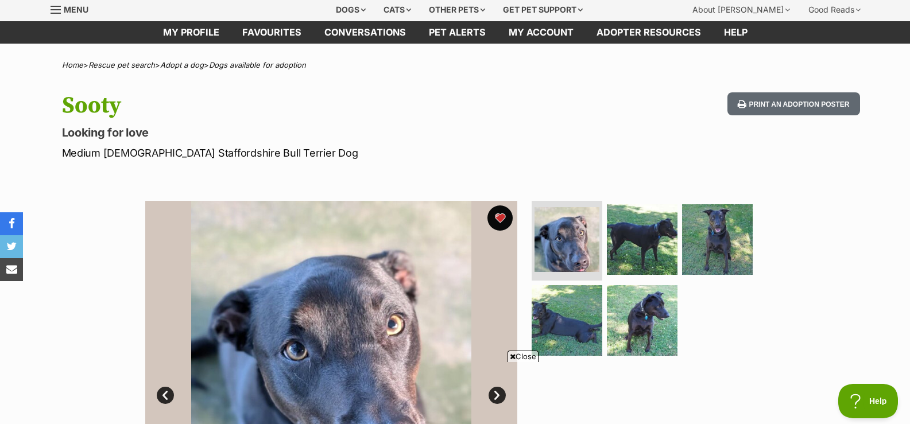
click at [501, 217] on button "favourite" at bounding box center [499, 218] width 25 height 25
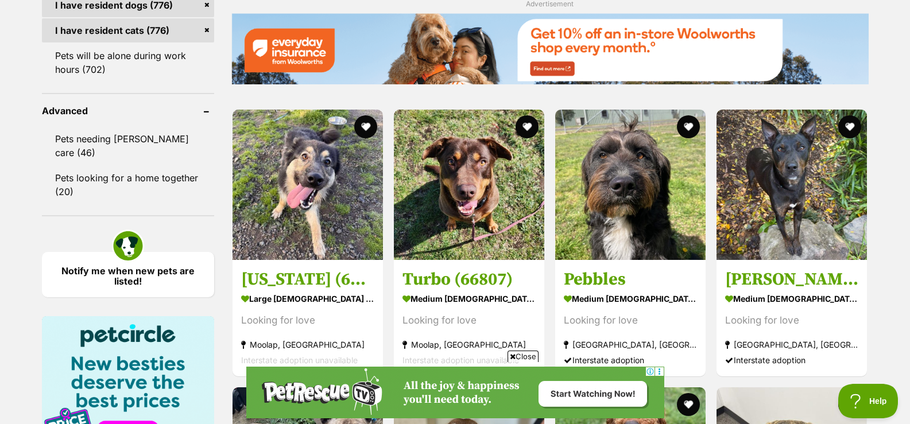
scroll to position [1428, 0]
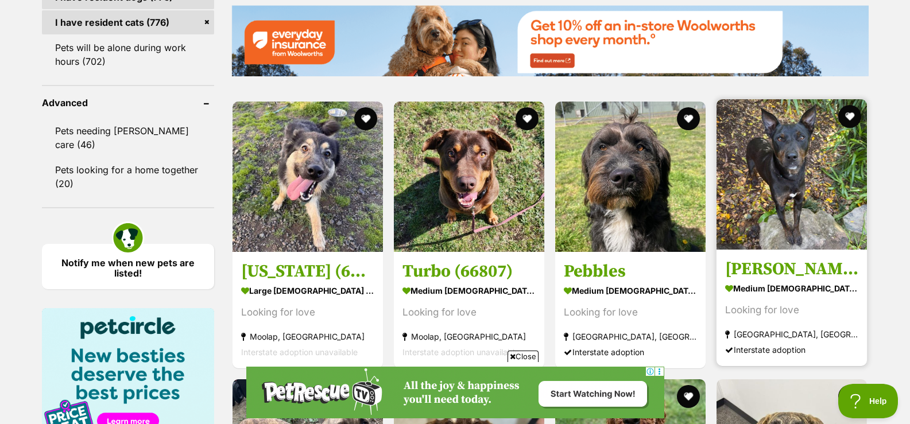
click at [791, 183] on img at bounding box center [792, 174] width 150 height 150
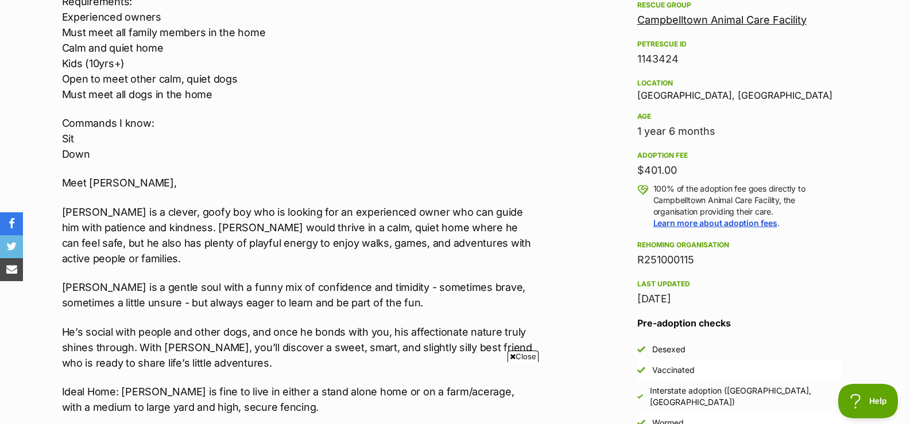
scroll to position [713, 0]
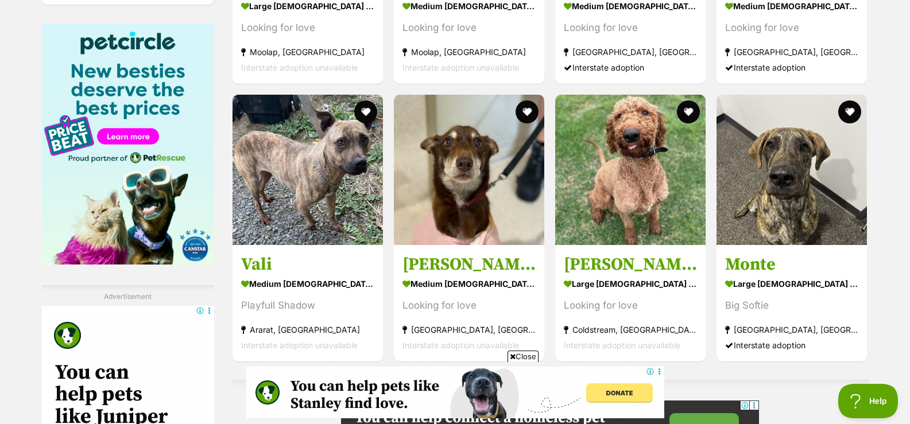
scroll to position [1721, 0]
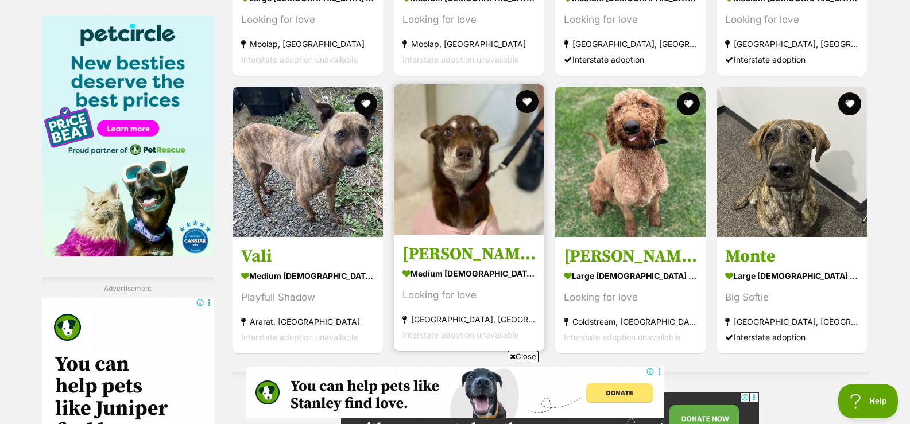
click at [462, 211] on img at bounding box center [469, 159] width 150 height 150
